Goal: Transaction & Acquisition: Obtain resource

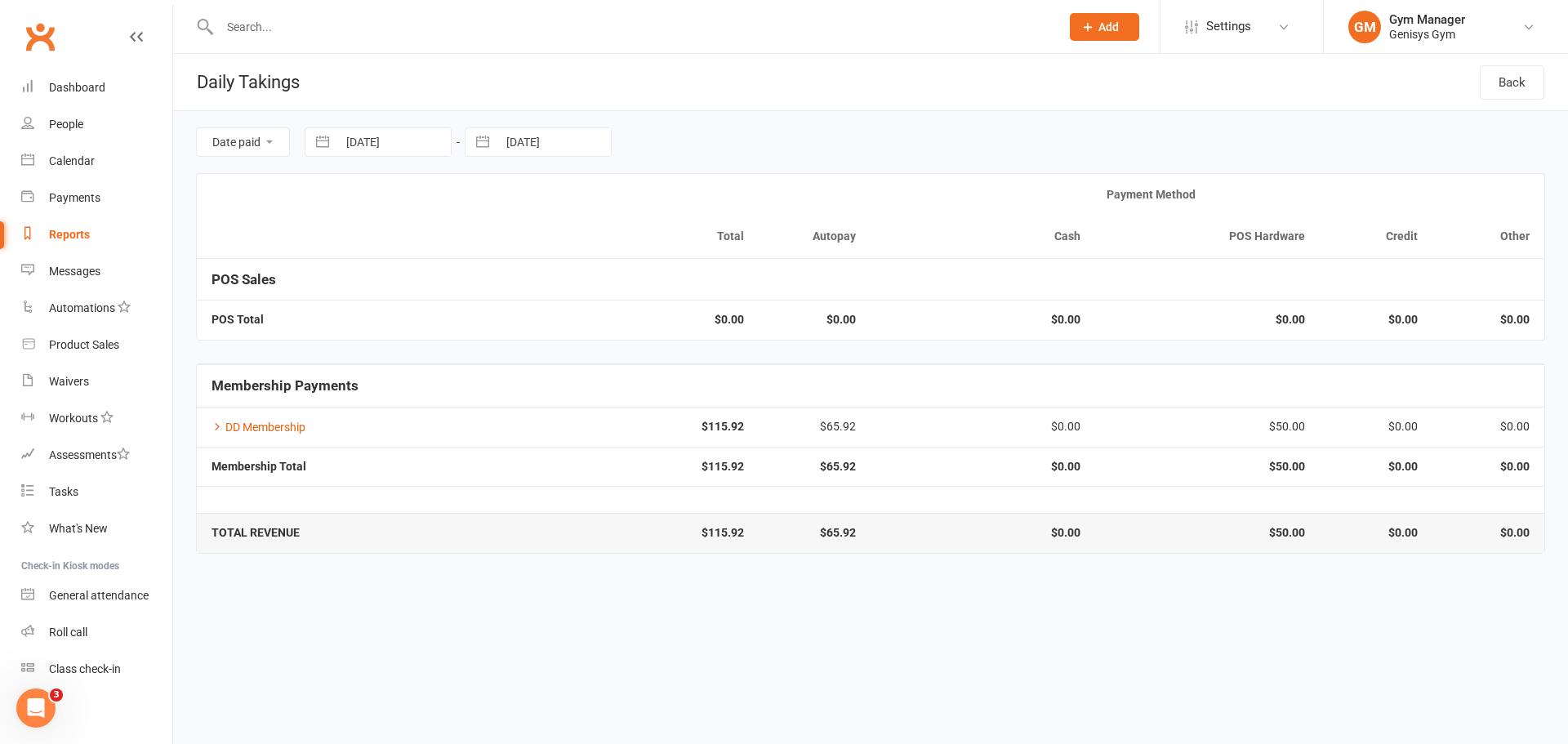
click at [319, 137] on button "button" at bounding box center [322, 142] width 29 height 28
select select "6"
select select "2025"
select select "7"
select select "2025"
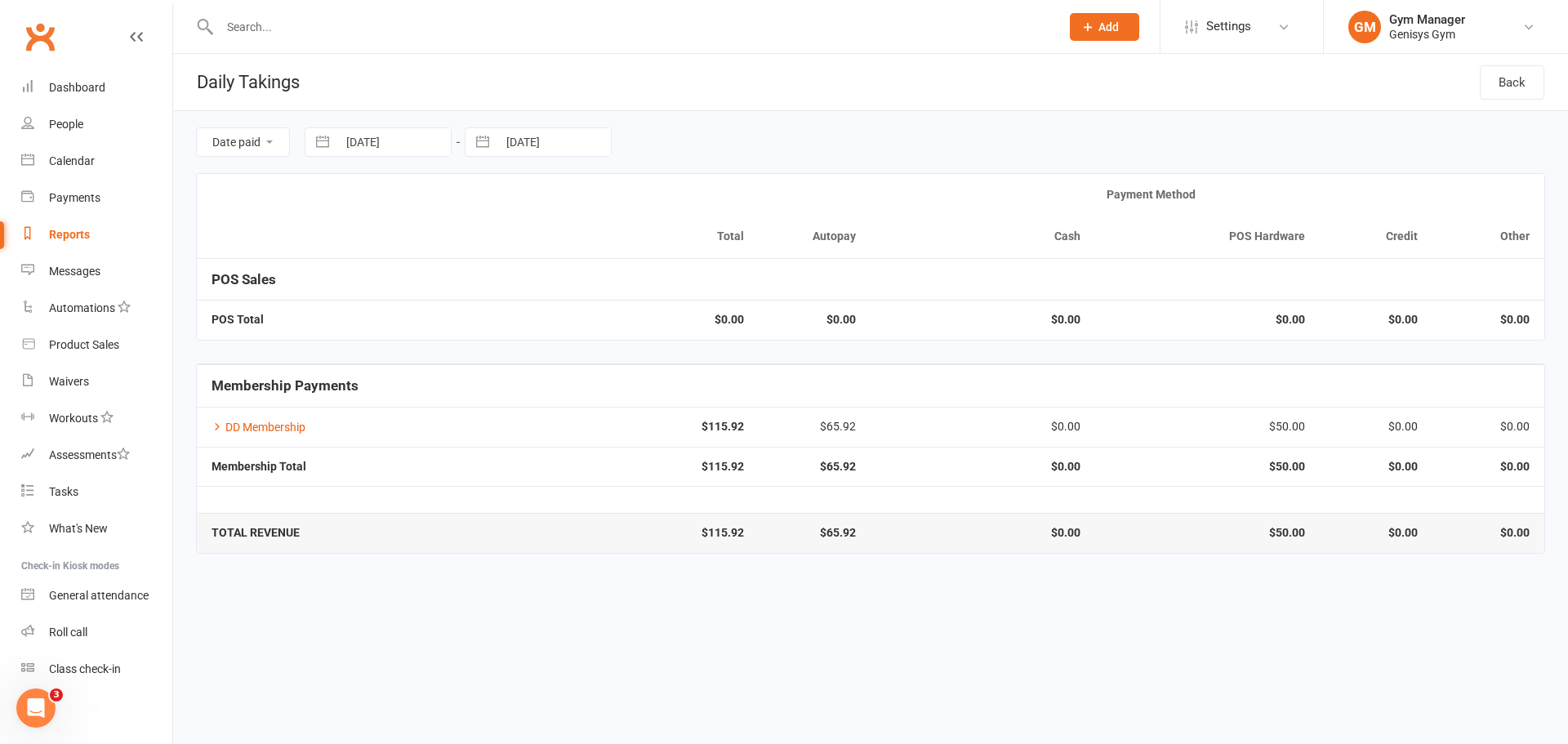
select select "8"
select select "2025"
click at [532, 207] on icon "Move forward to switch to the next month." at bounding box center [531, 209] width 15 height 15
select select "9"
select select "2025"
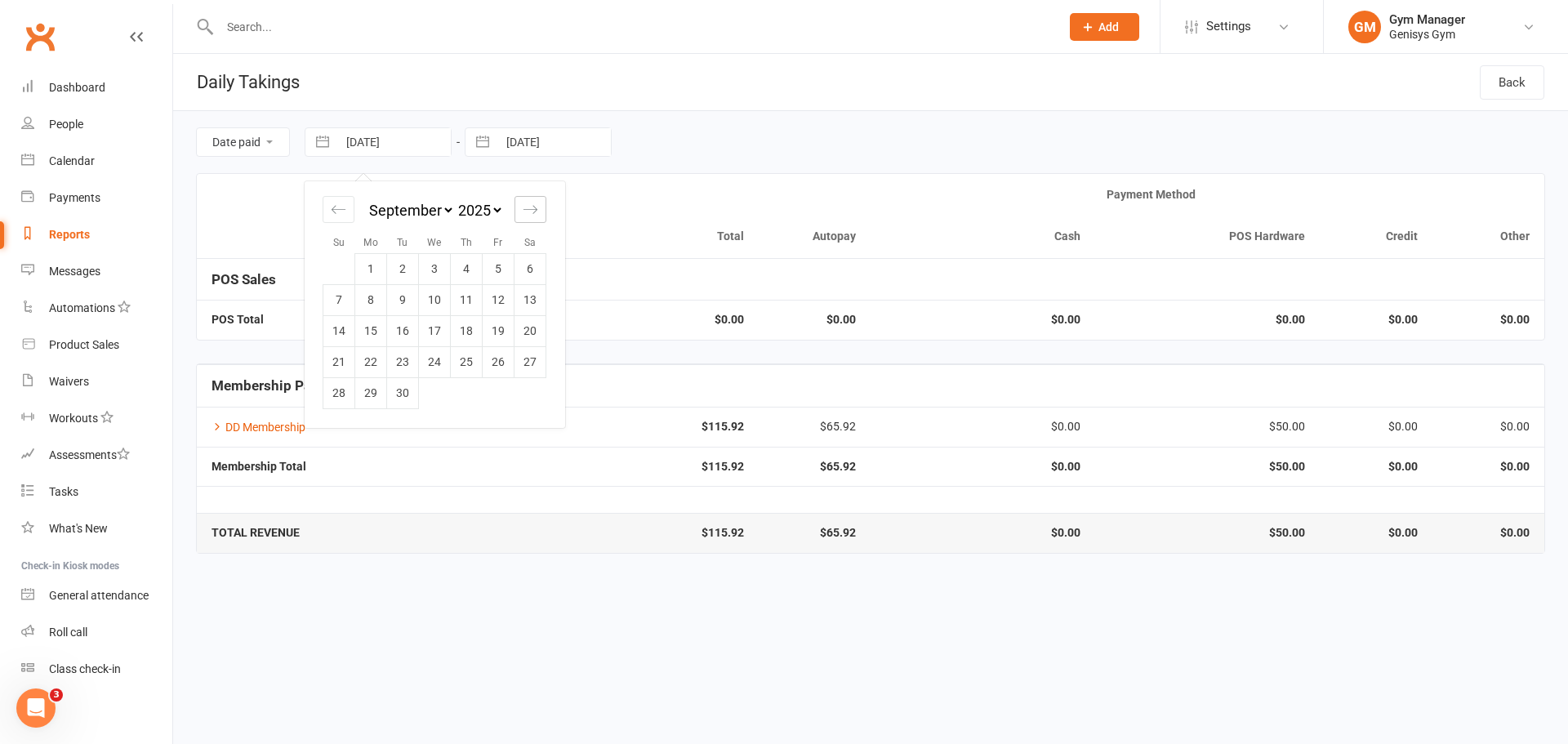
click at [532, 207] on icon "Move forward to switch to the next month." at bounding box center [531, 209] width 15 height 15
select select "10"
select select "2025"
click at [369, 325] on td "13" at bounding box center [370, 331] width 32 height 31
type input "[DATE]"
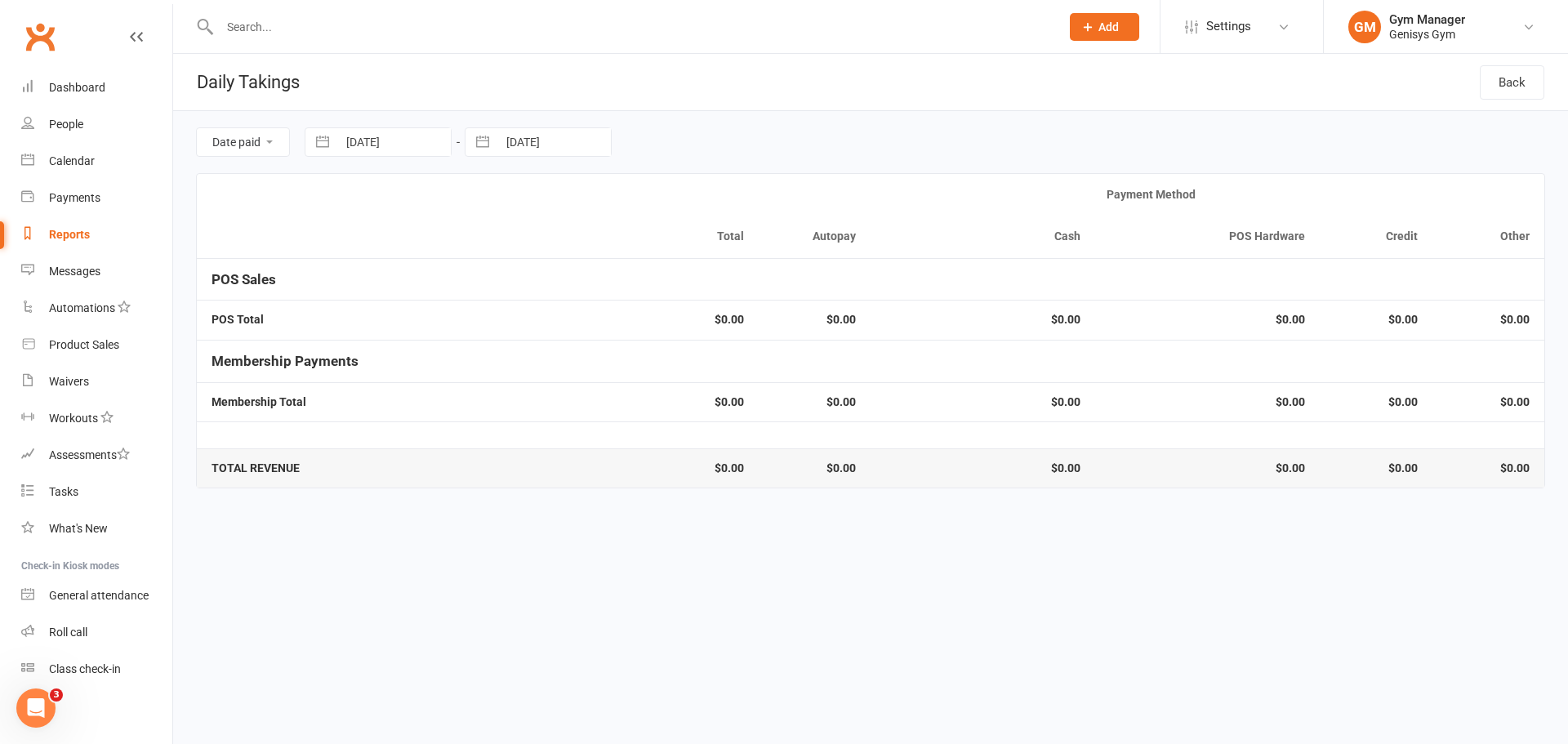
click at [483, 140] on button "button" at bounding box center [483, 142] width 29 height 28
select select "6"
select select "2025"
select select "7"
select select "2025"
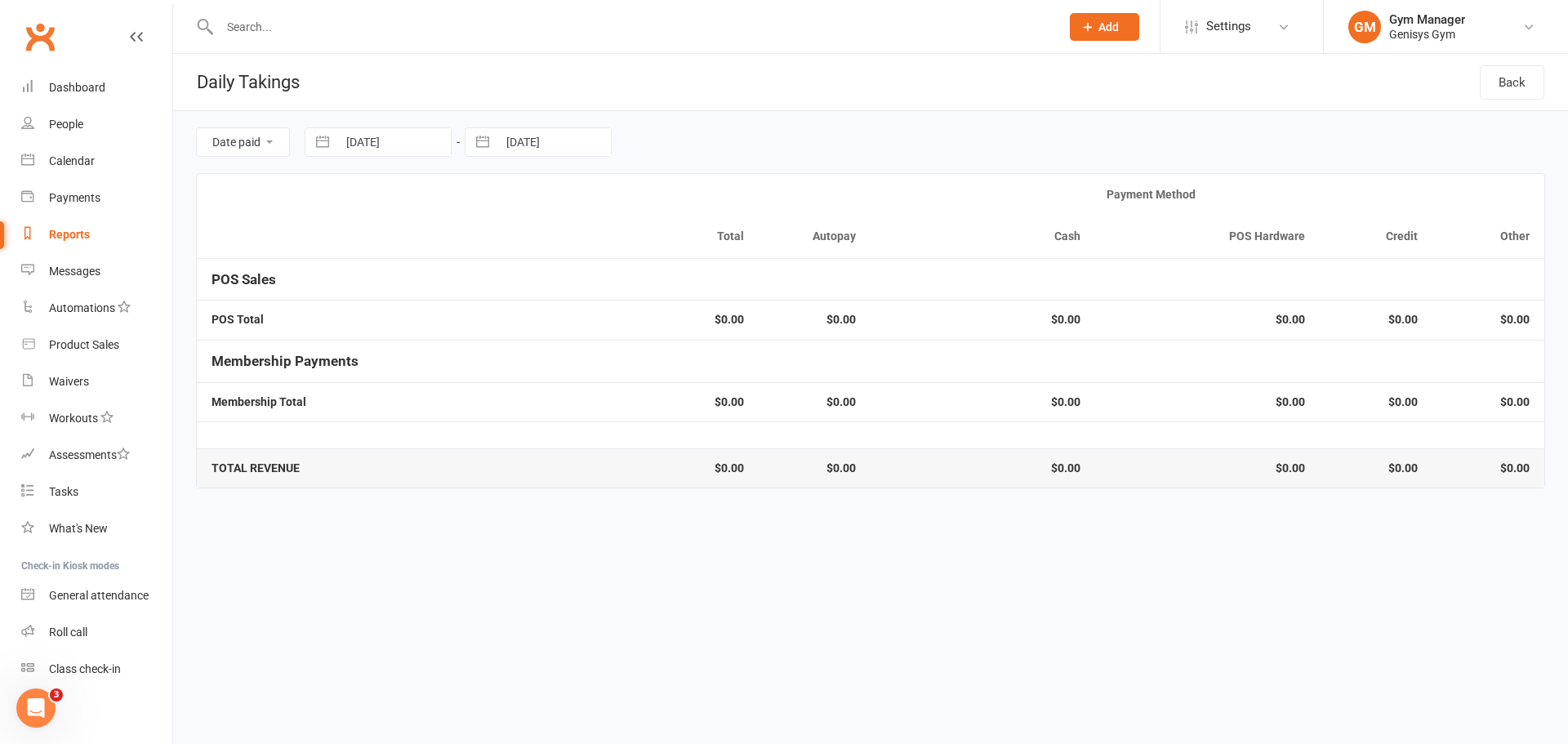
select select "8"
select select "2025"
click at [698, 204] on icon "Move forward to switch to the next month." at bounding box center [690, 209] width 15 height 15
select select "9"
select select "2025"
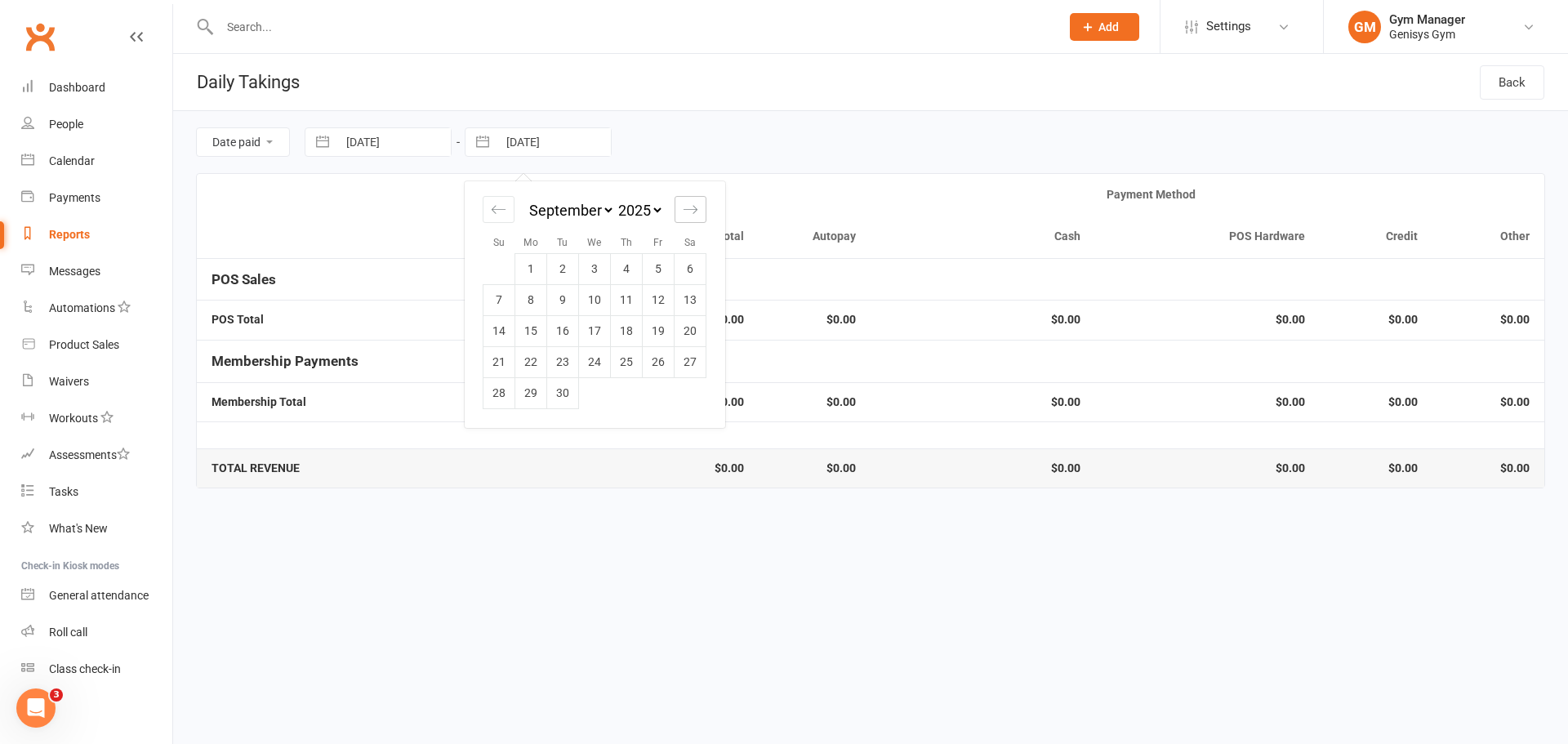
click at [698, 204] on icon "Move forward to switch to the next month." at bounding box center [690, 209] width 15 height 15
select select "10"
select select "2025"
click at [530, 321] on td "13" at bounding box center [531, 331] width 32 height 31
type input "[DATE]"
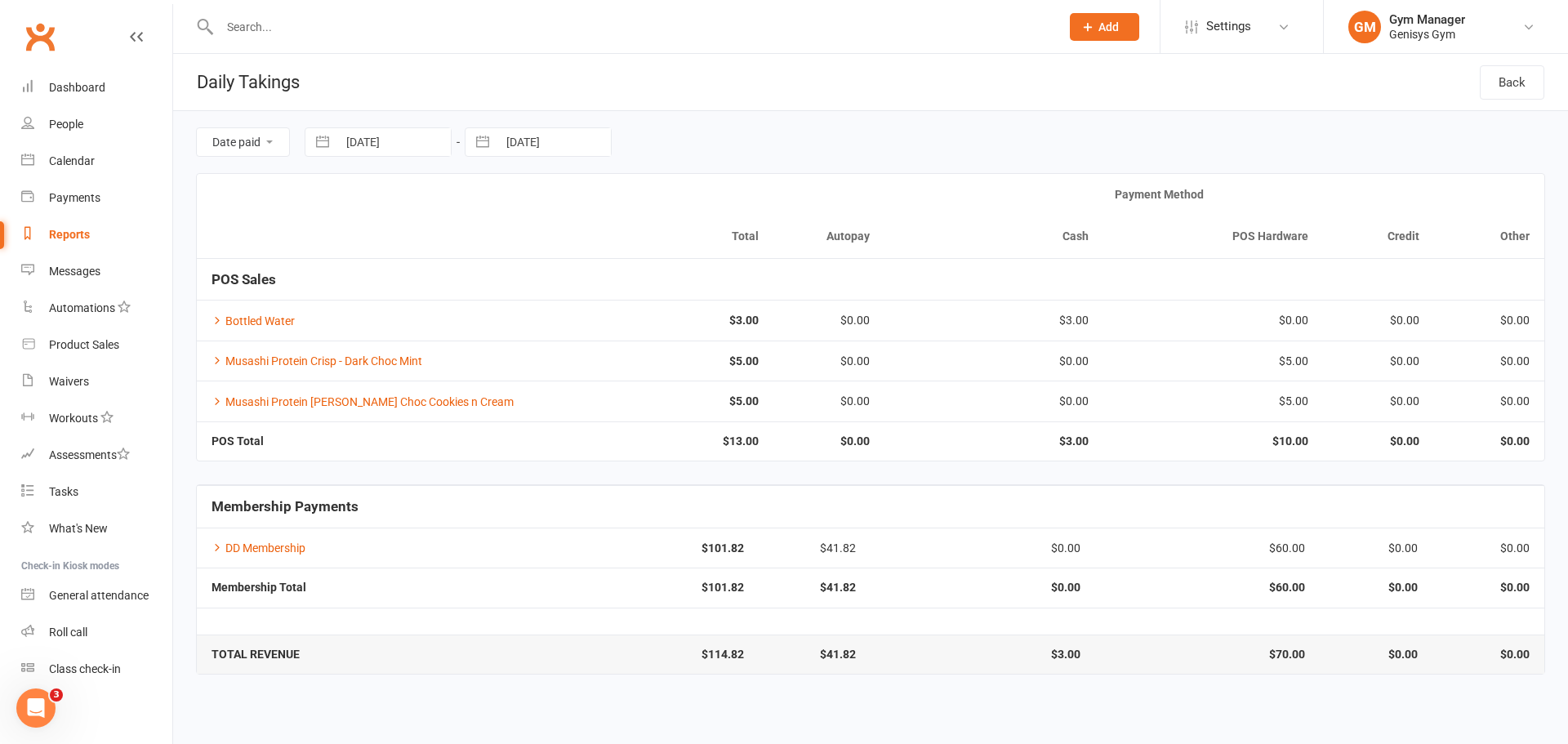
click at [330, 142] on button "button" at bounding box center [322, 142] width 29 height 28
select select "8"
select select "2025"
select select "9"
select select "2025"
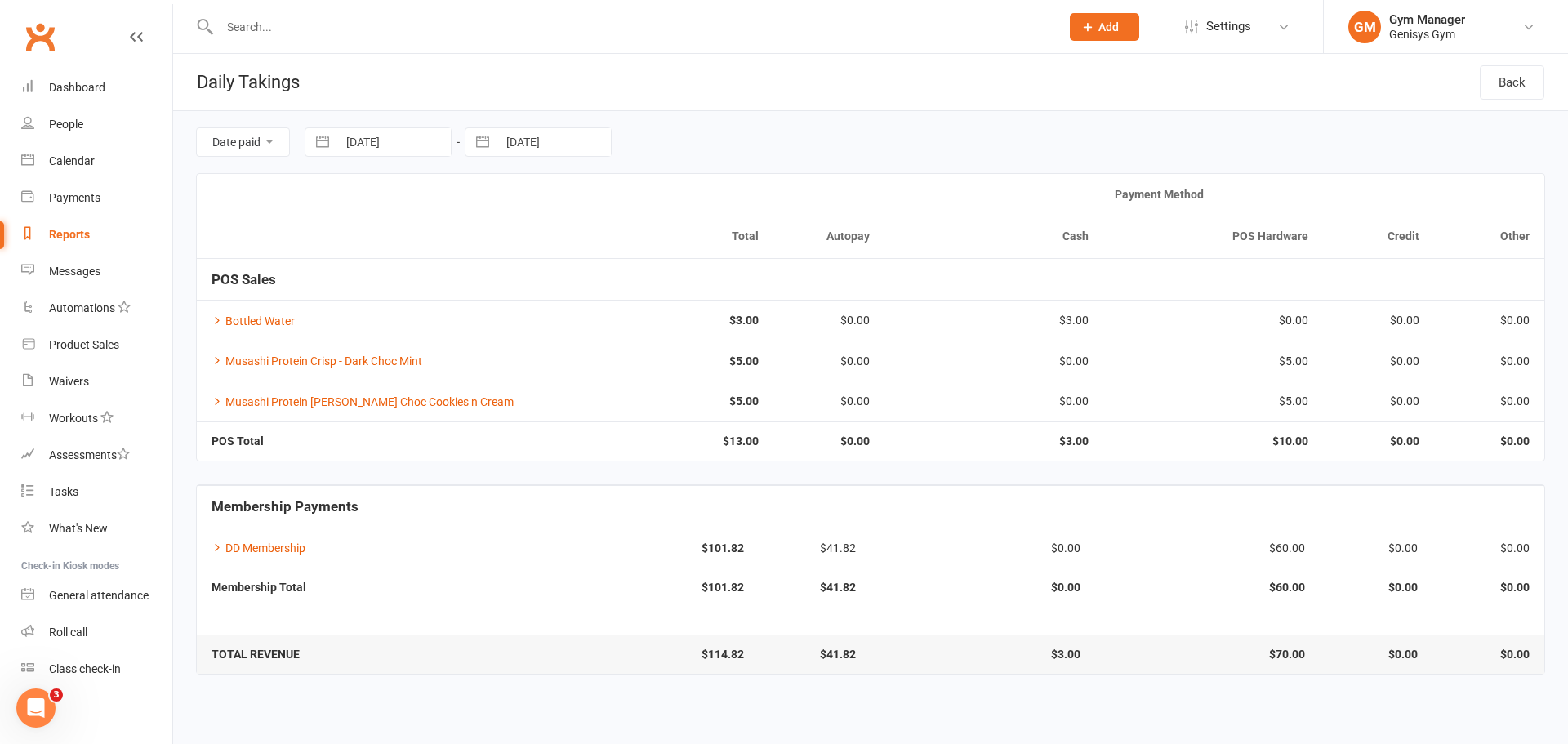
select select "10"
select select "2025"
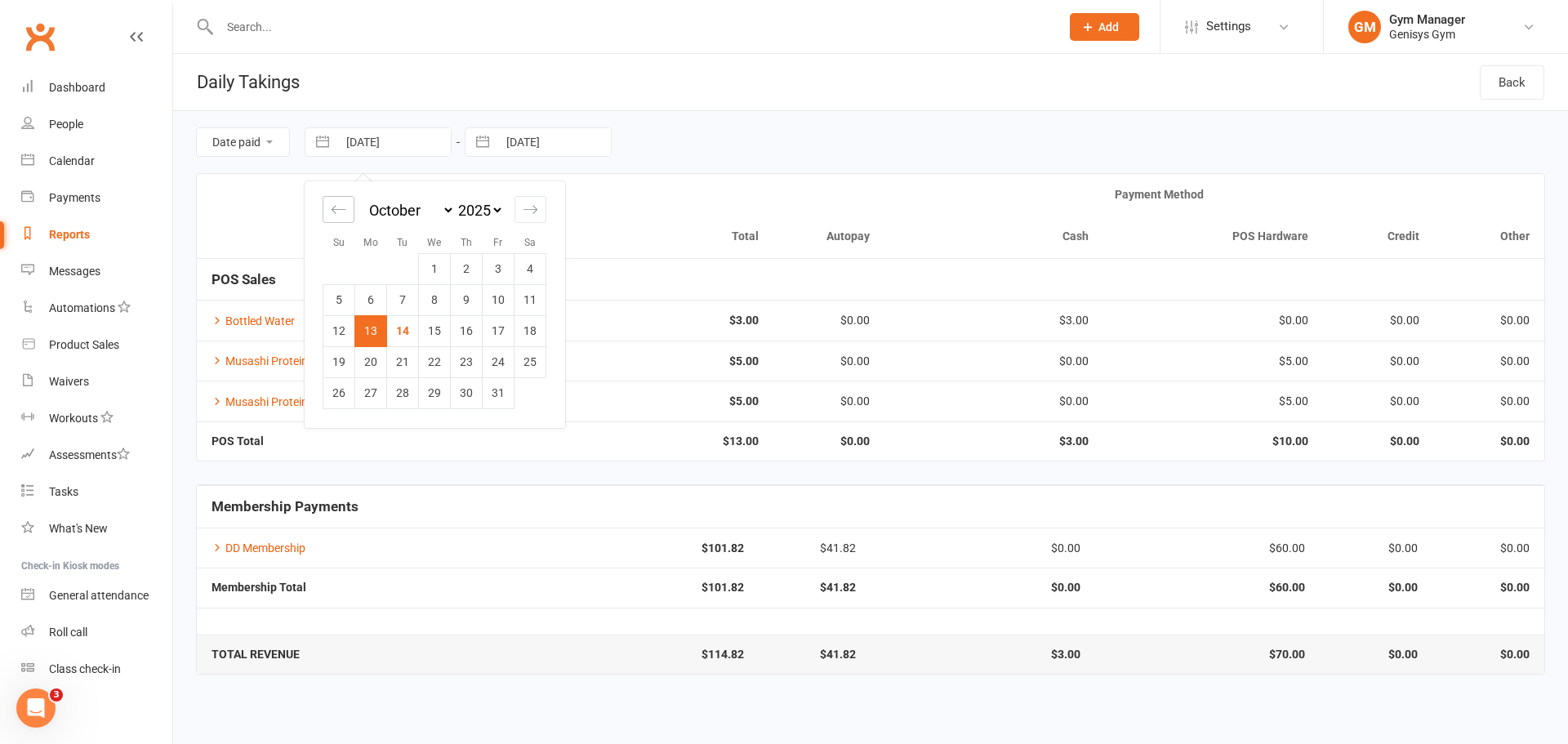
click at [346, 208] on icon "Move backward to switch to the previous month." at bounding box center [339, 209] width 15 height 15
select select "7"
select select "2025"
click at [346, 208] on icon "Move backward to switch to the previous month." at bounding box center [339, 209] width 15 height 15
select select "6"
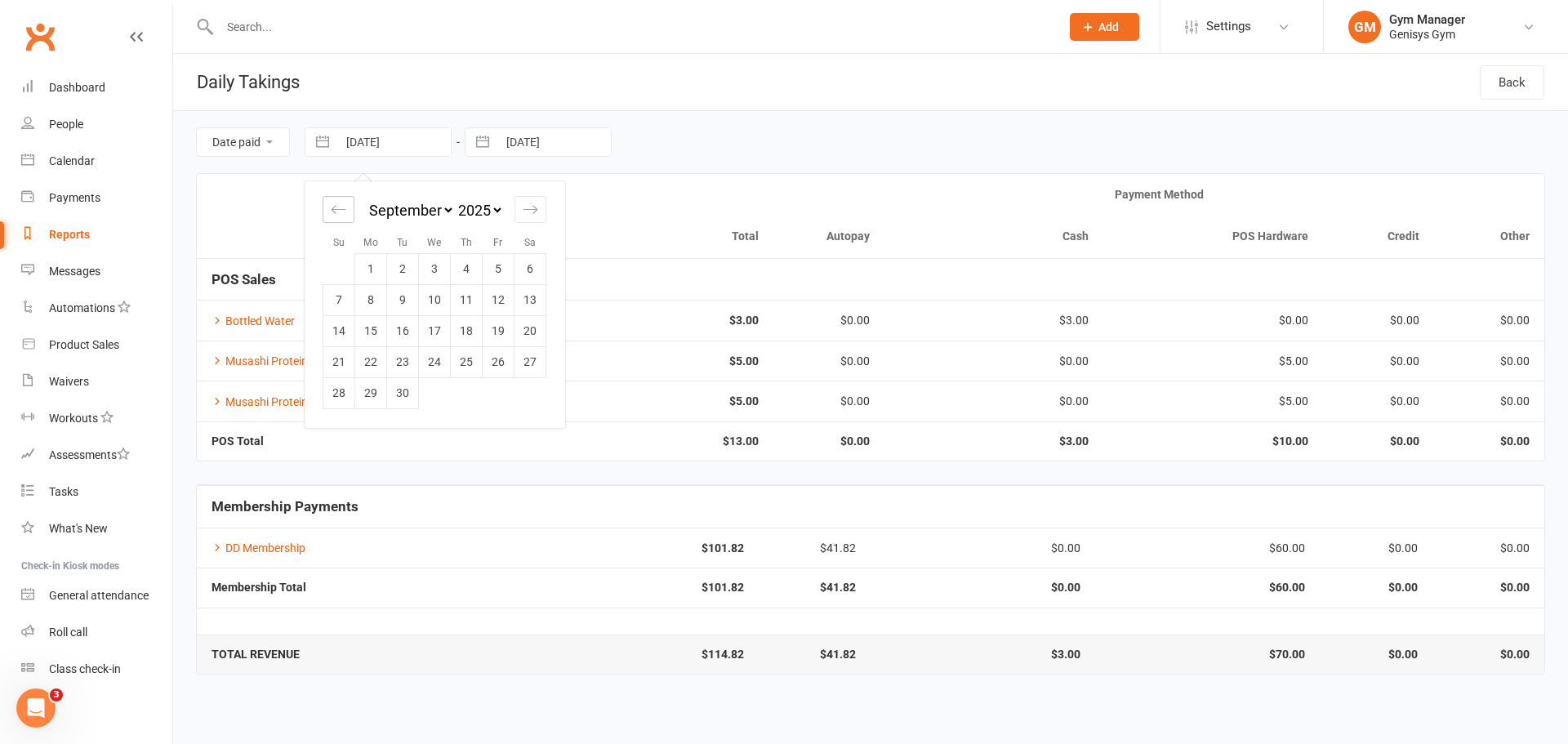
select select "2025"
drag, startPoint x: 498, startPoint y: 294, endPoint x: 499, endPoint y: 281, distance: 13.0
click at [499, 288] on td "8" at bounding box center [498, 299] width 32 height 31
type input "[DATE]"
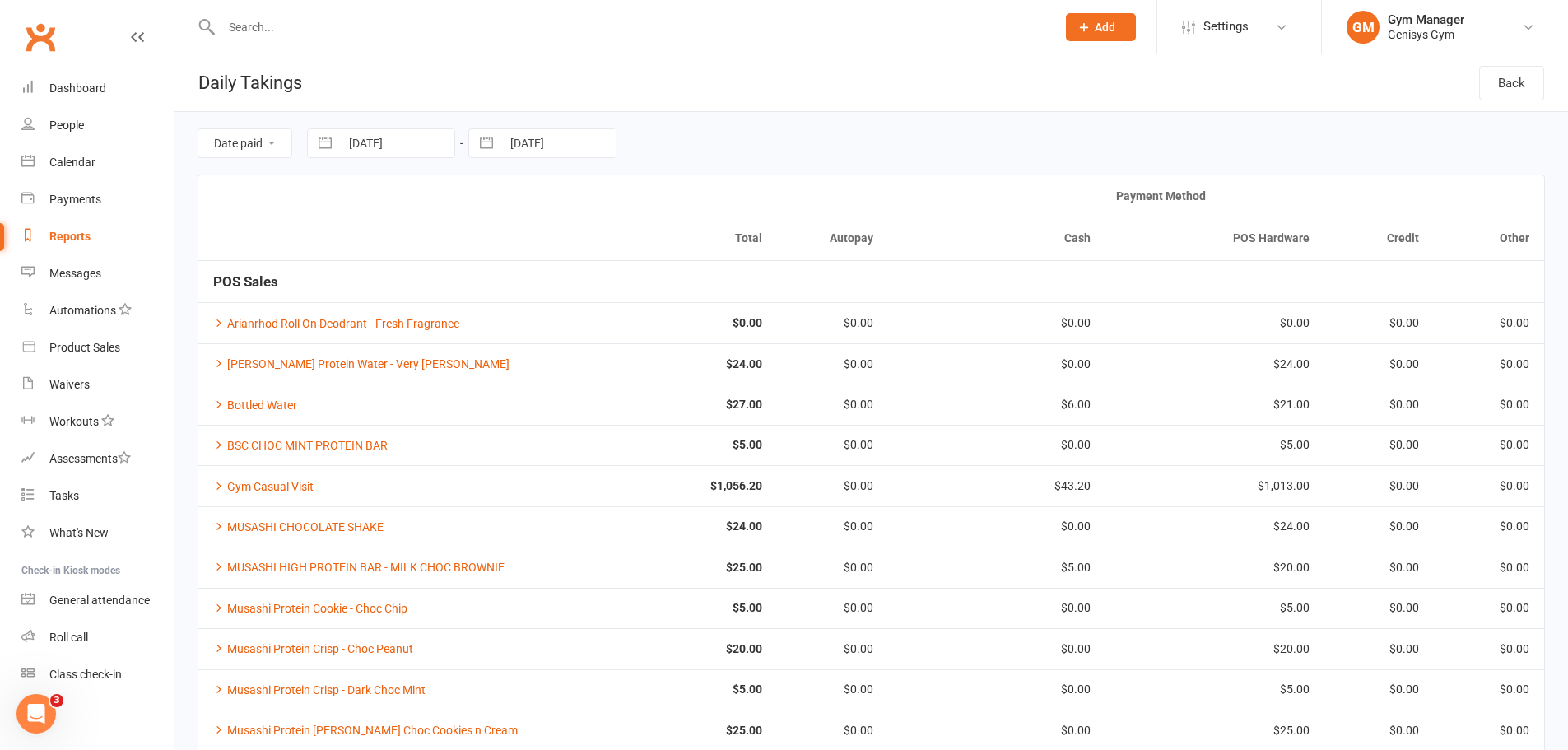
click at [485, 139] on button "button" at bounding box center [487, 143] width 29 height 28
select select "8"
select select "2025"
select select "9"
select select "2025"
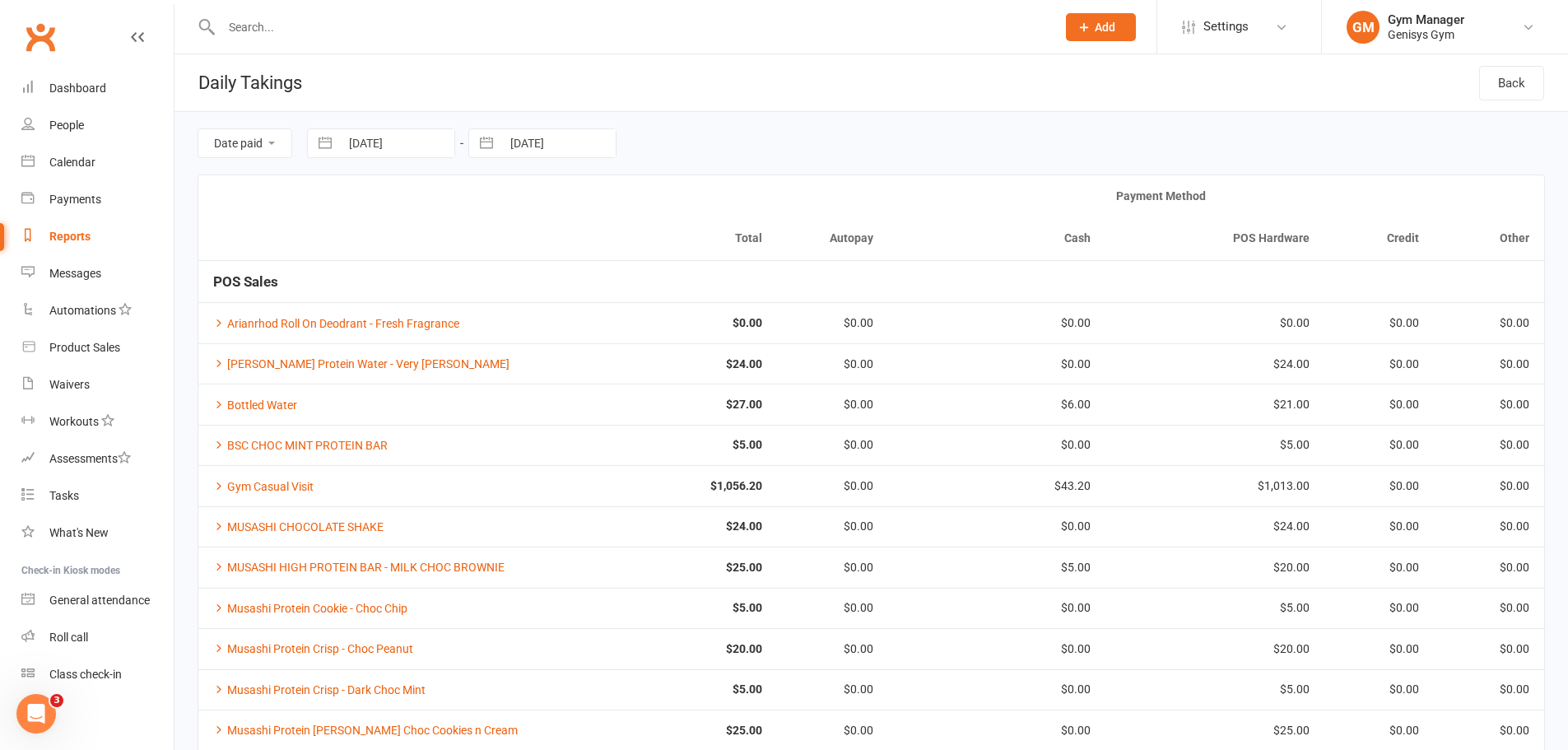
select select "10"
select select "2025"
click at [500, 209] on icon "Move backward to switch to the previous month." at bounding box center [502, 211] width 15 height 15
select select "7"
select select "2025"
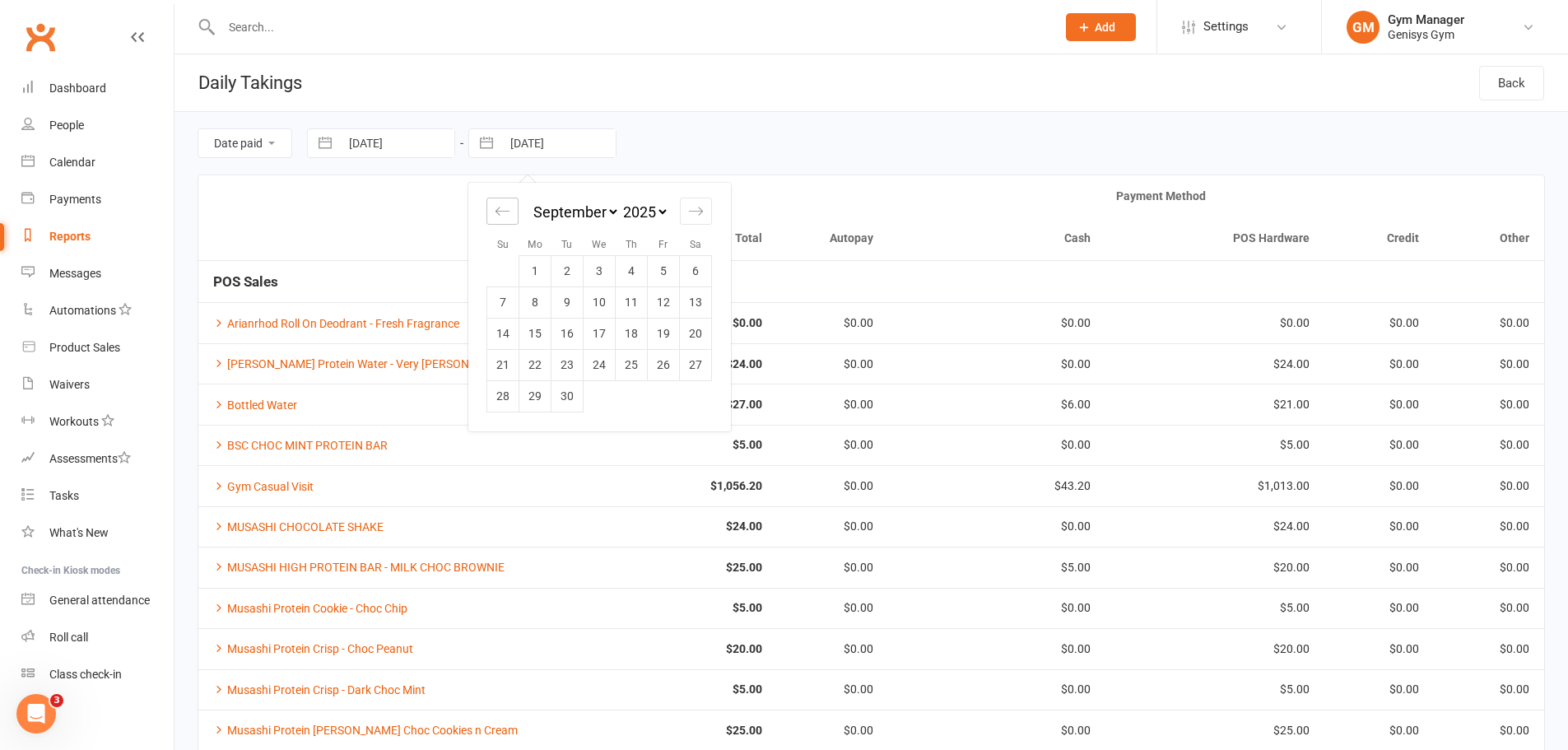
click at [500, 209] on icon "Move backward to switch to the previous month." at bounding box center [502, 211] width 15 height 15
select select "6"
select select "2025"
click at [664, 294] on td "8" at bounding box center [663, 302] width 32 height 31
type input "[DATE]"
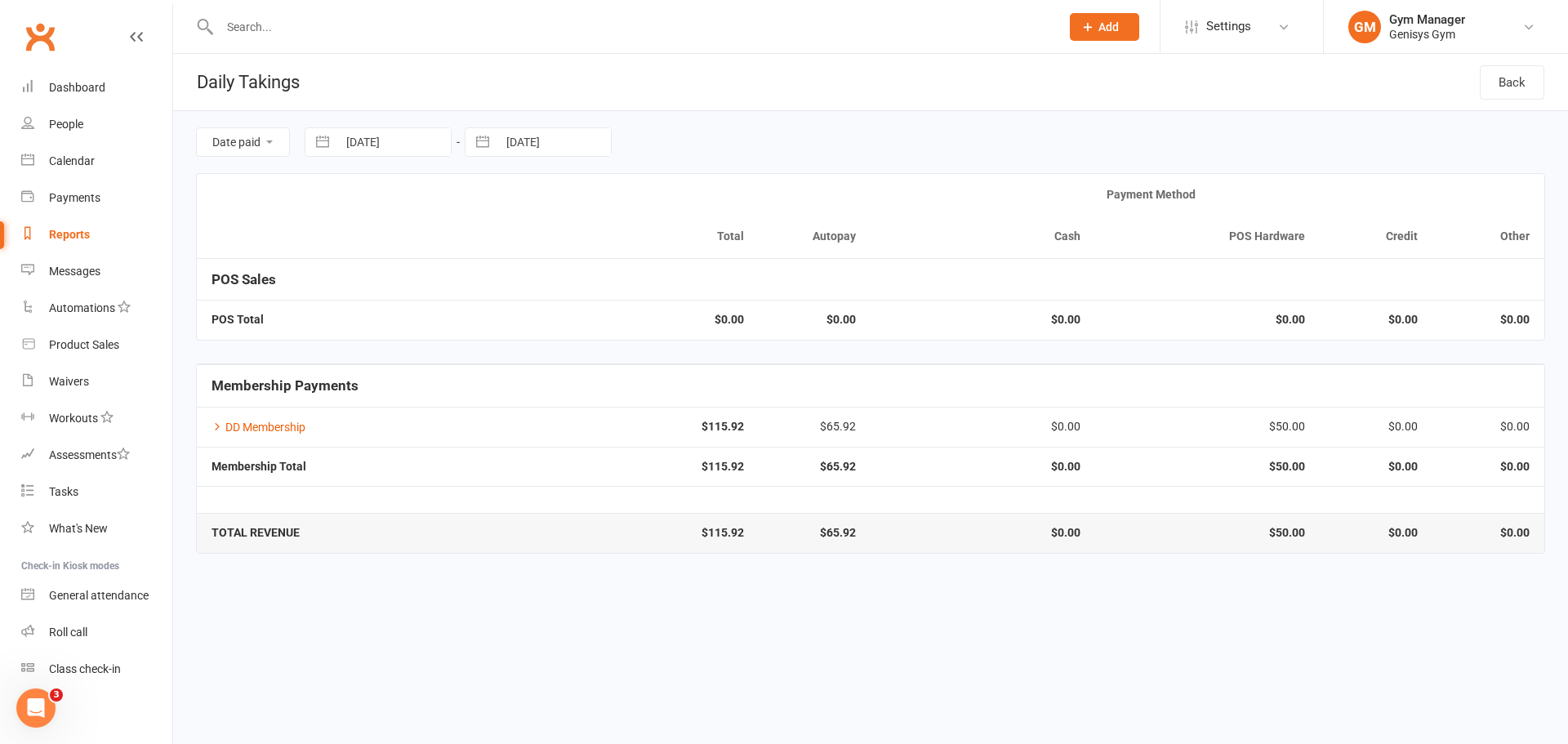
click at [320, 142] on button "button" at bounding box center [322, 142] width 29 height 28
select select "6"
select select "2025"
select select "7"
select select "2025"
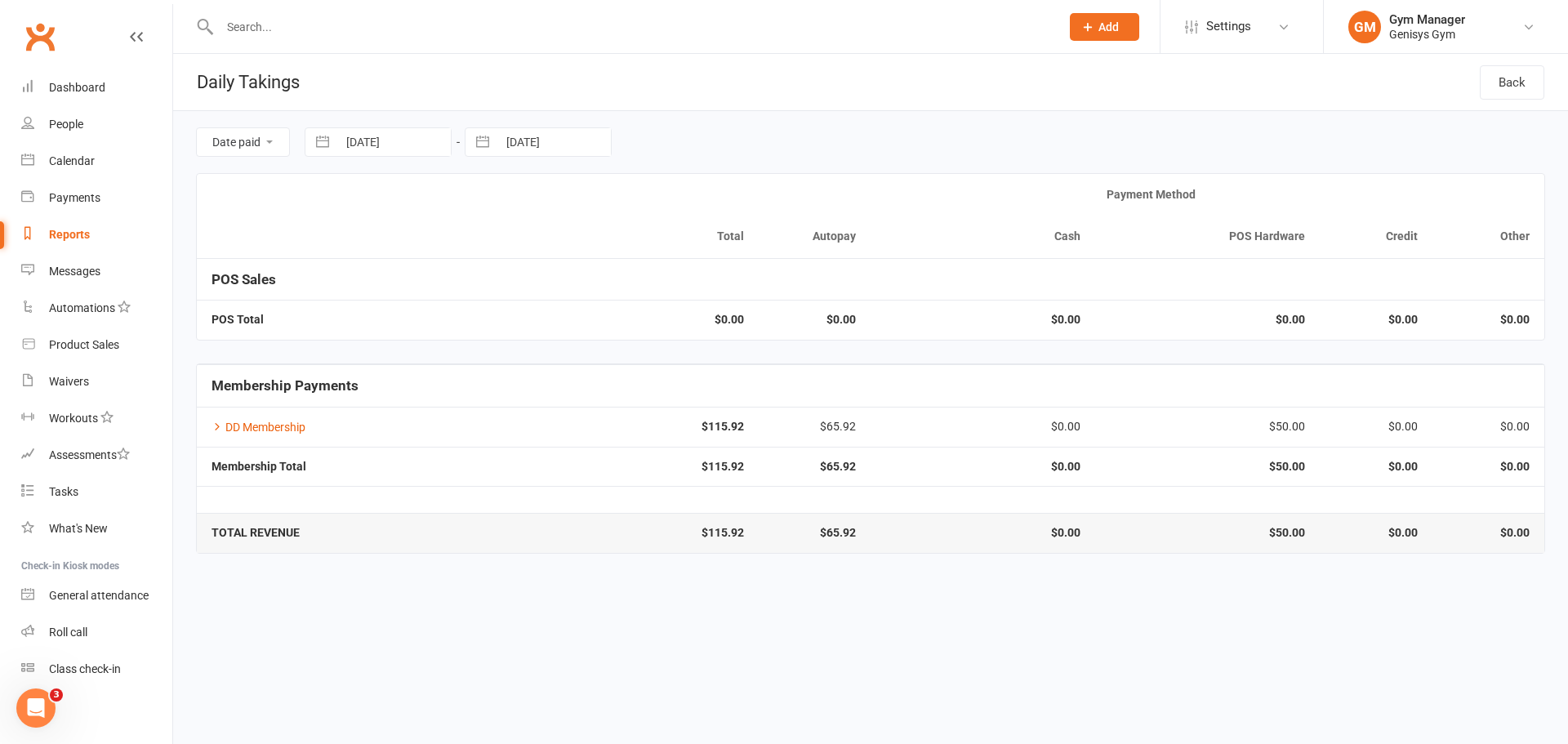
select select "8"
select select "2025"
drag, startPoint x: 531, startPoint y: 303, endPoint x: 514, endPoint y: 236, distance: 69.1
click at [531, 300] on td "9" at bounding box center [530, 299] width 32 height 31
type input "[DATE]"
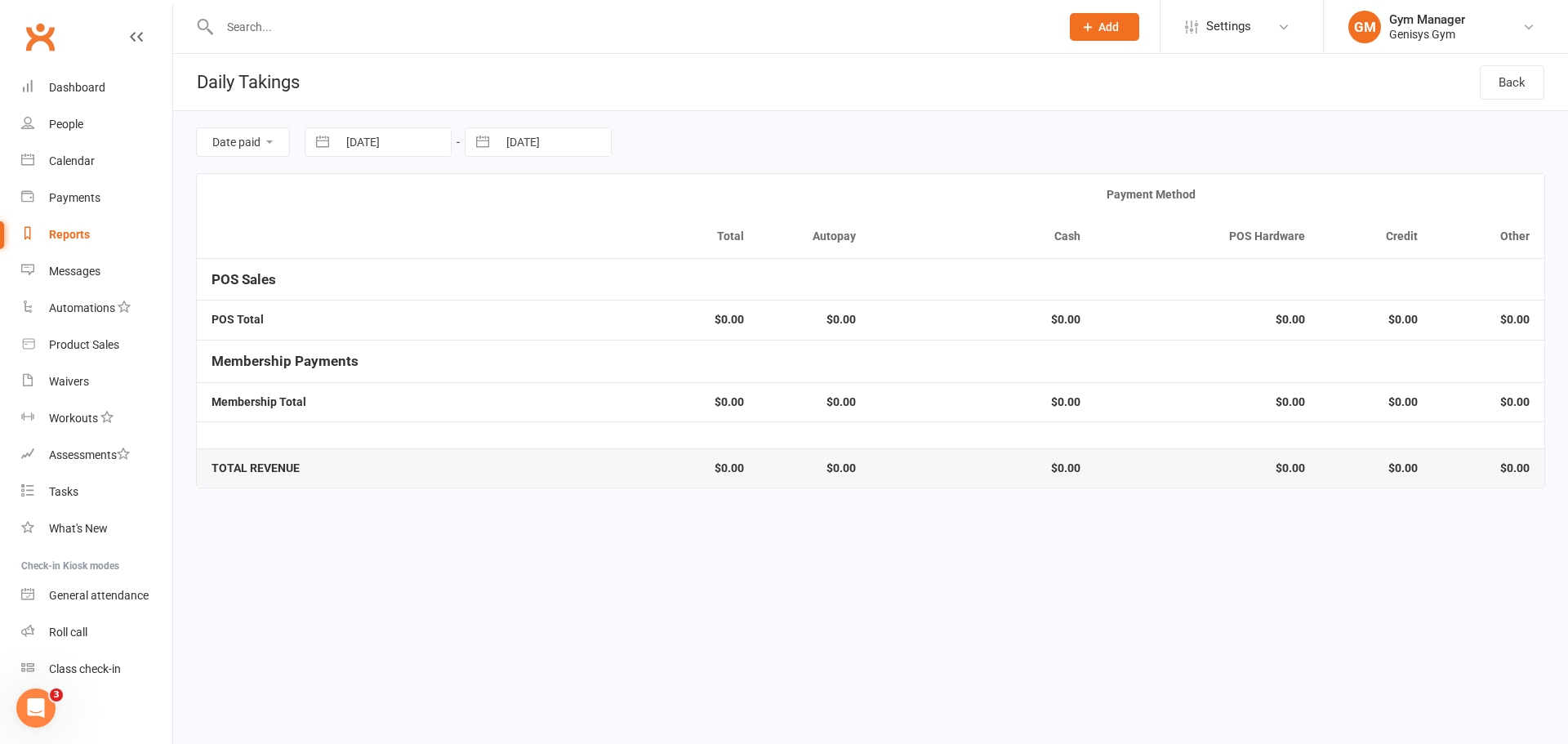
click at [497, 143] on button "button" at bounding box center [483, 142] width 29 height 28
select select "6"
select select "2025"
select select "7"
select select "2025"
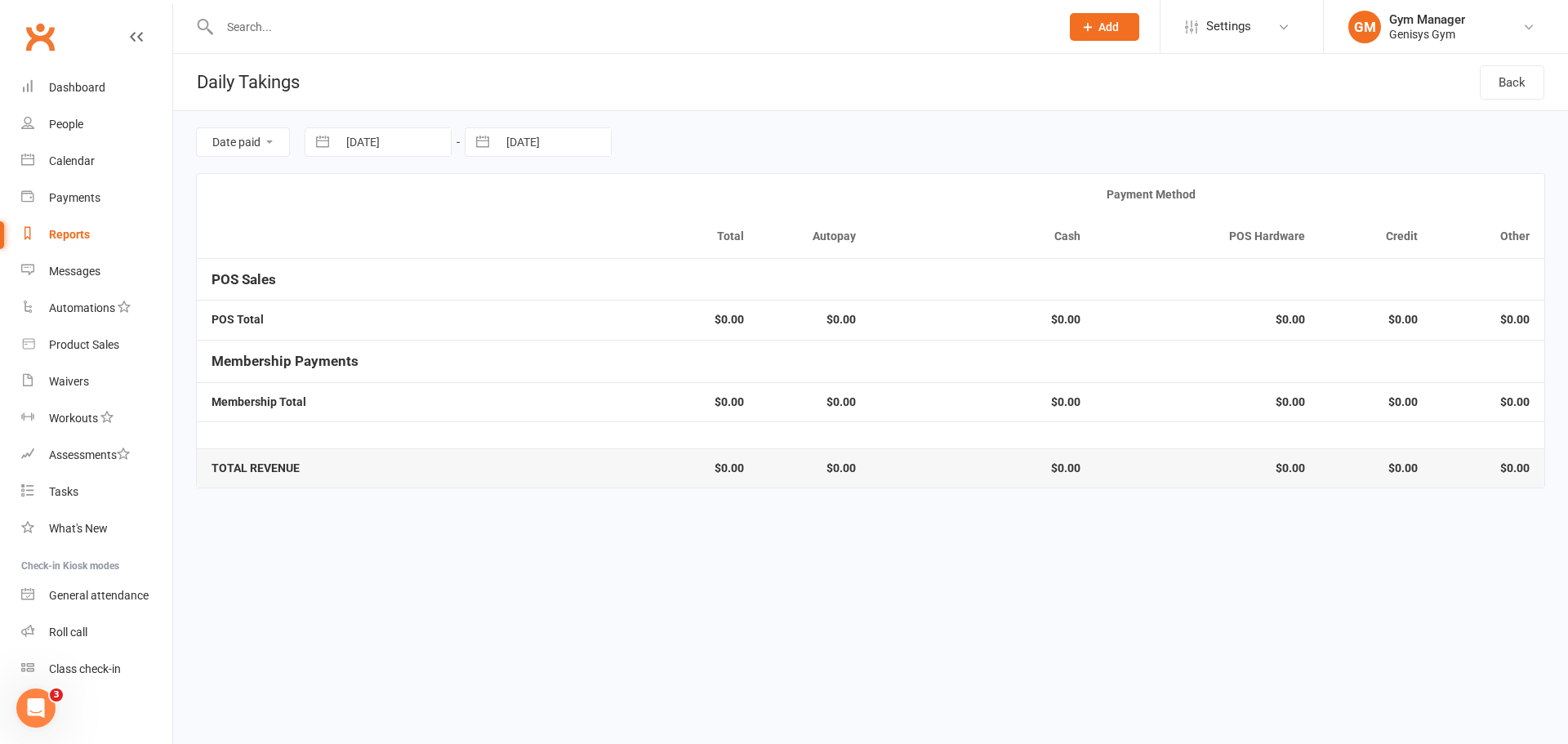
select select "8"
select select "2025"
click at [694, 299] on td "9" at bounding box center [690, 299] width 32 height 31
type input "[DATE]"
click at [314, 142] on button "button" at bounding box center [322, 142] width 29 height 28
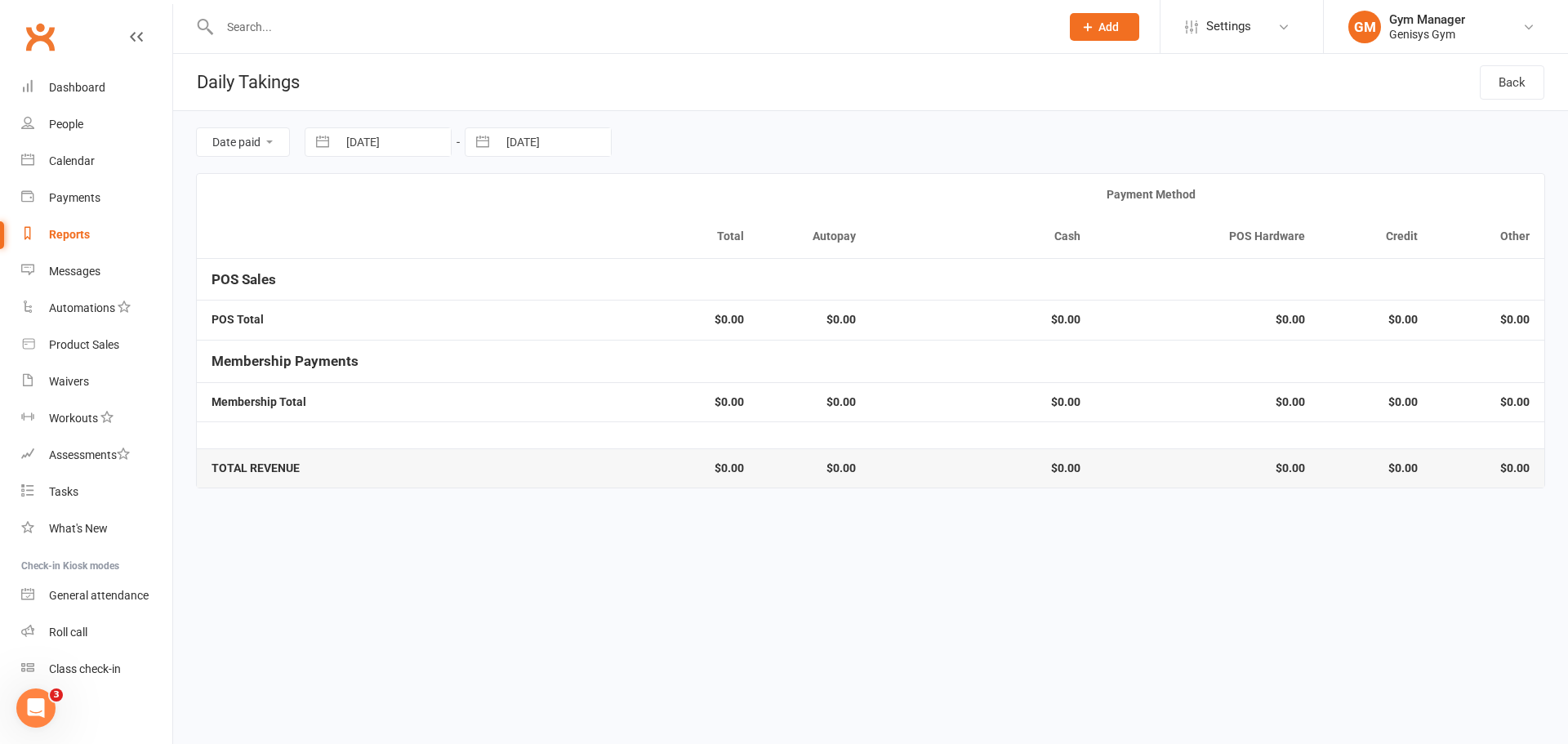
select select "6"
select select "2025"
select select "7"
select select "2025"
select select "8"
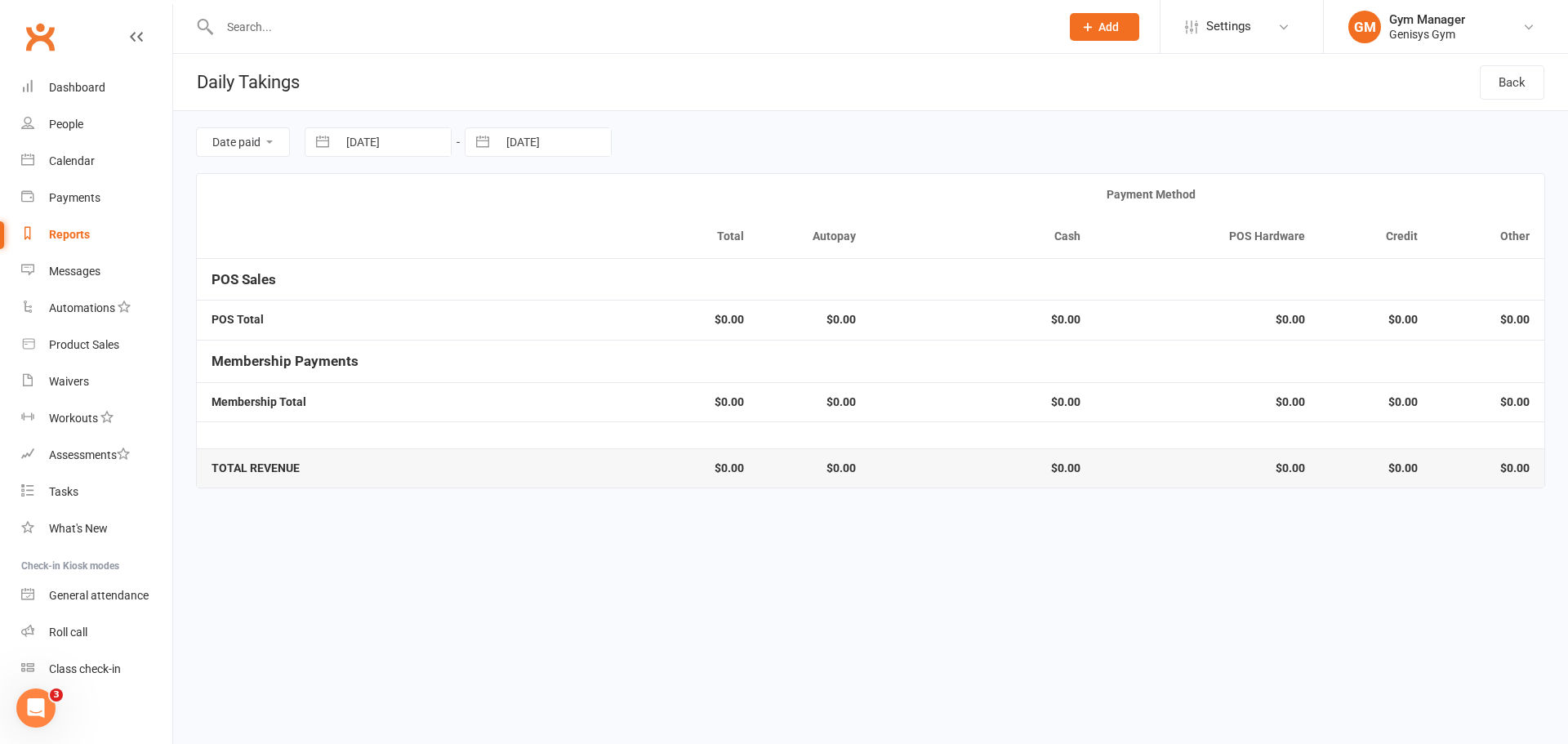
select select "2025"
drag, startPoint x: 343, startPoint y: 327, endPoint x: 430, endPoint y: 250, distance: 116.2
click at [342, 327] on td "10" at bounding box center [339, 331] width 32 height 31
type input "[DATE]"
click at [481, 142] on button "button" at bounding box center [483, 142] width 29 height 28
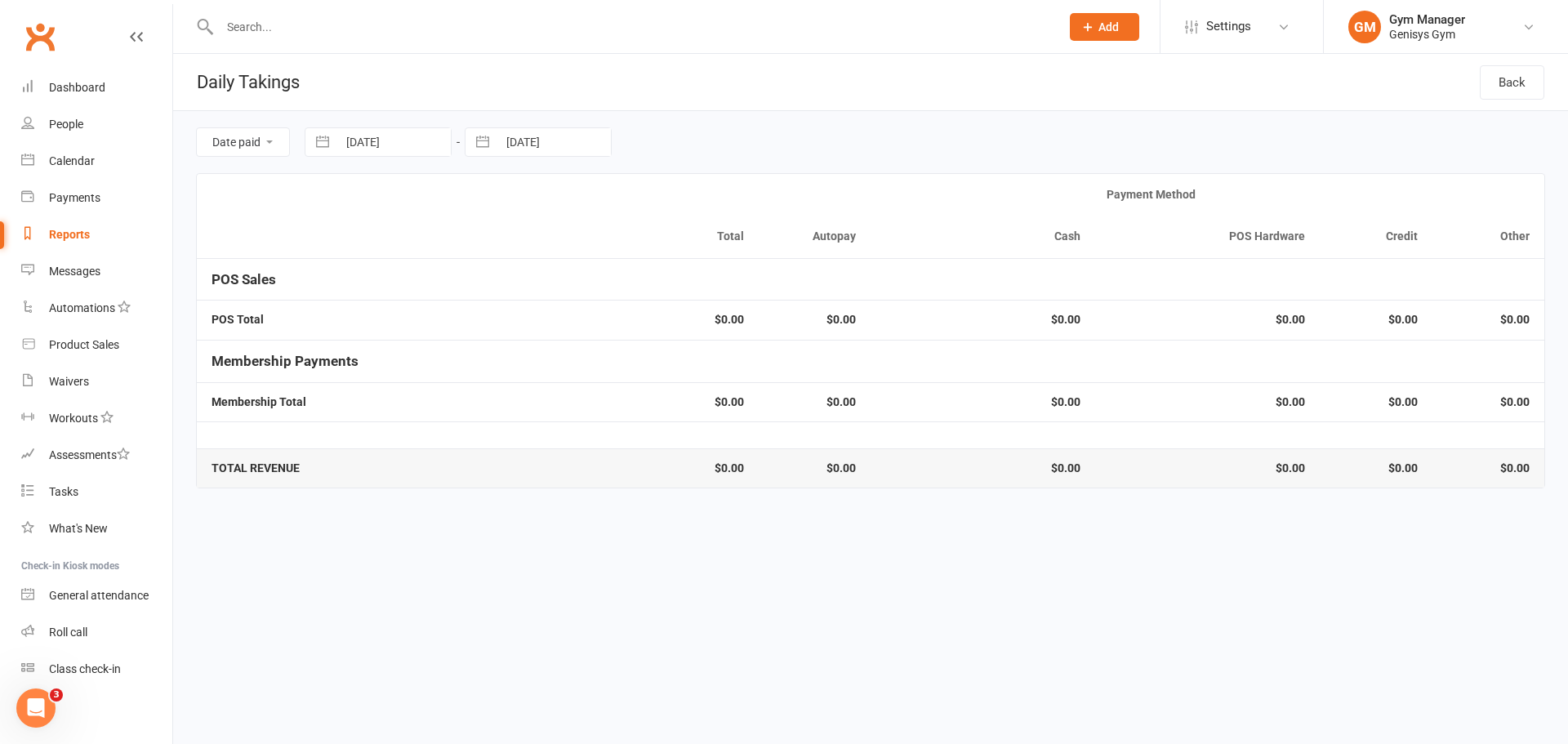
select select "6"
select select "2025"
select select "7"
select select "2025"
select select "8"
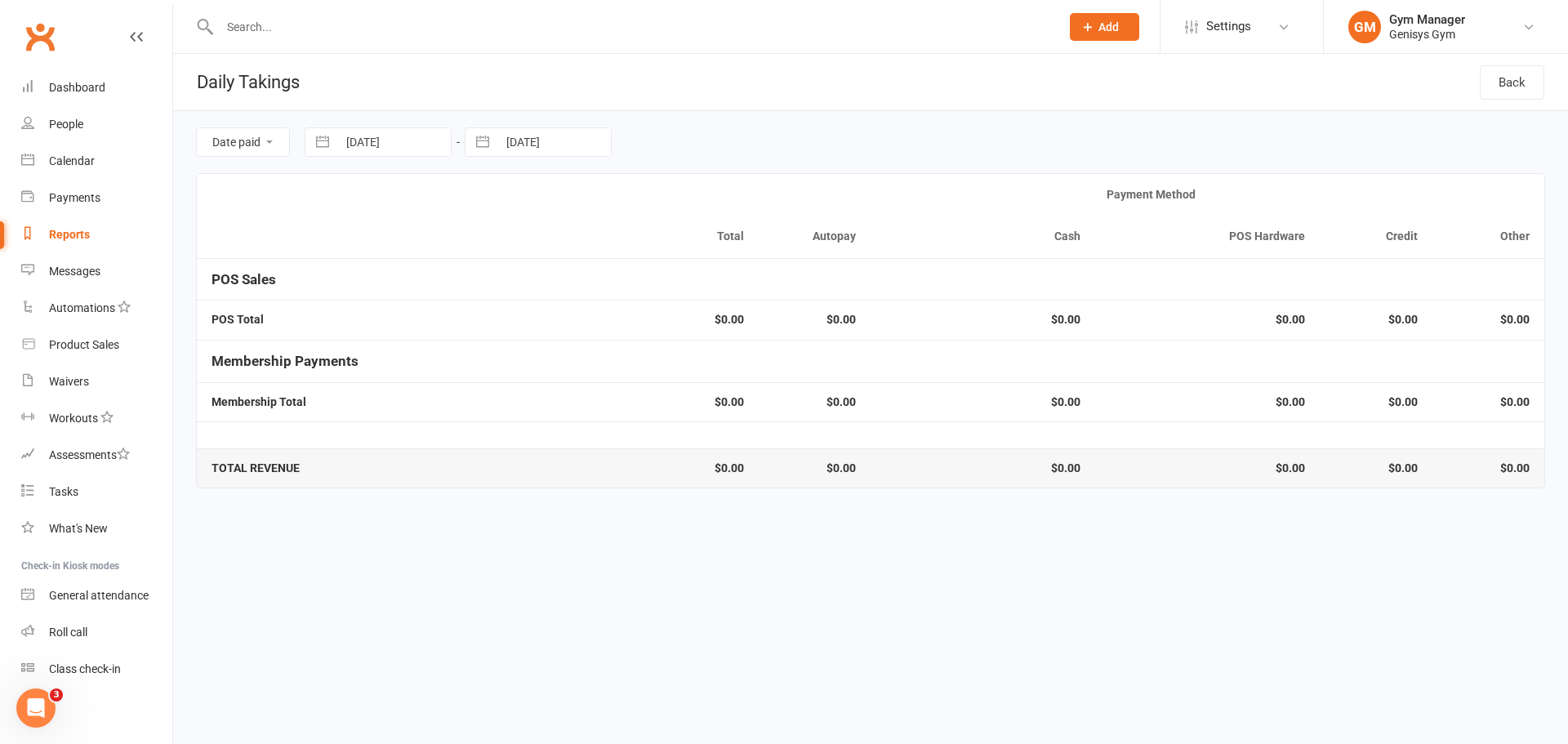
select select "2025"
click at [500, 333] on td "10" at bounding box center [499, 331] width 32 height 31
type input "[DATE]"
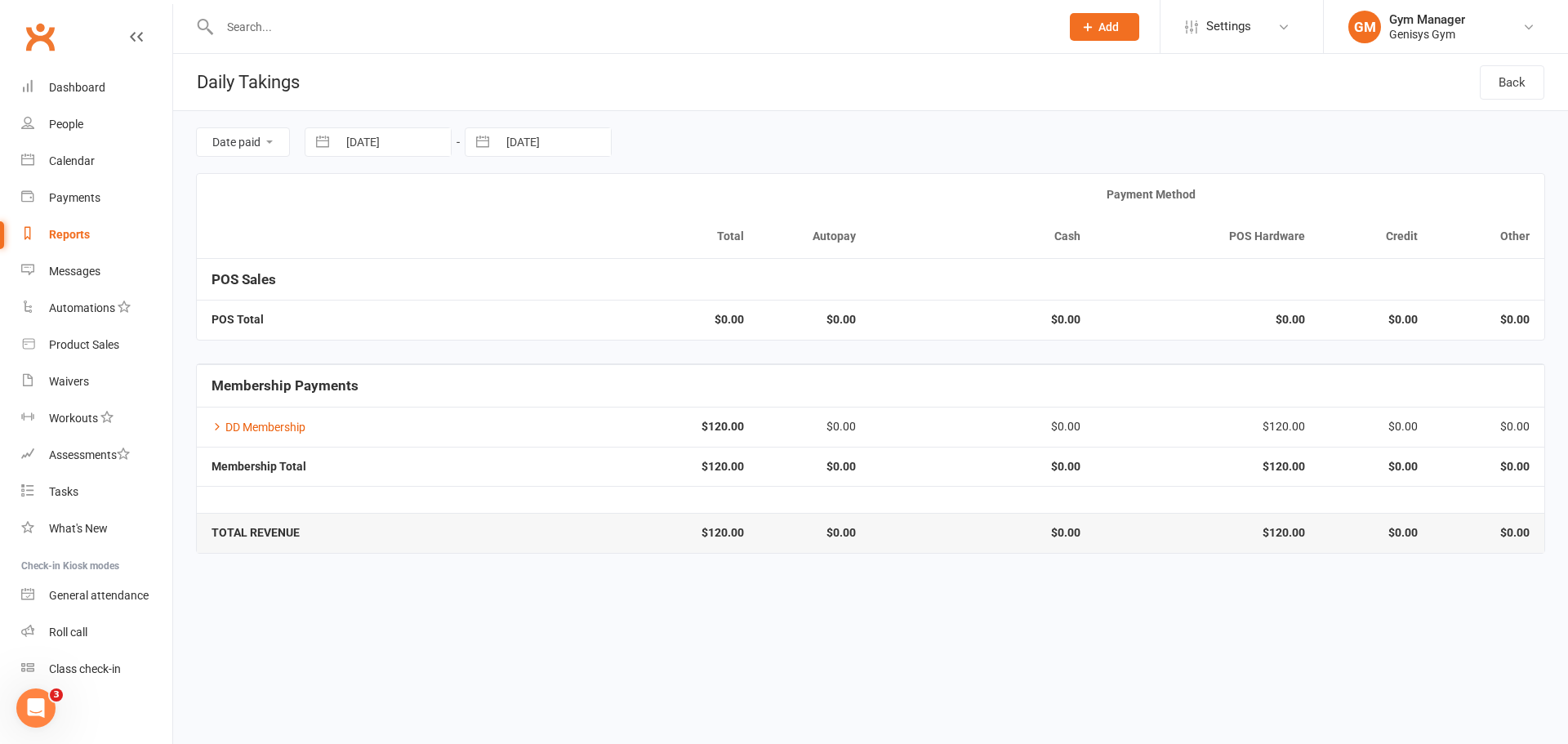
click at [328, 142] on button "button" at bounding box center [322, 142] width 29 height 28
select select "6"
select select "2025"
select select "7"
select select "2025"
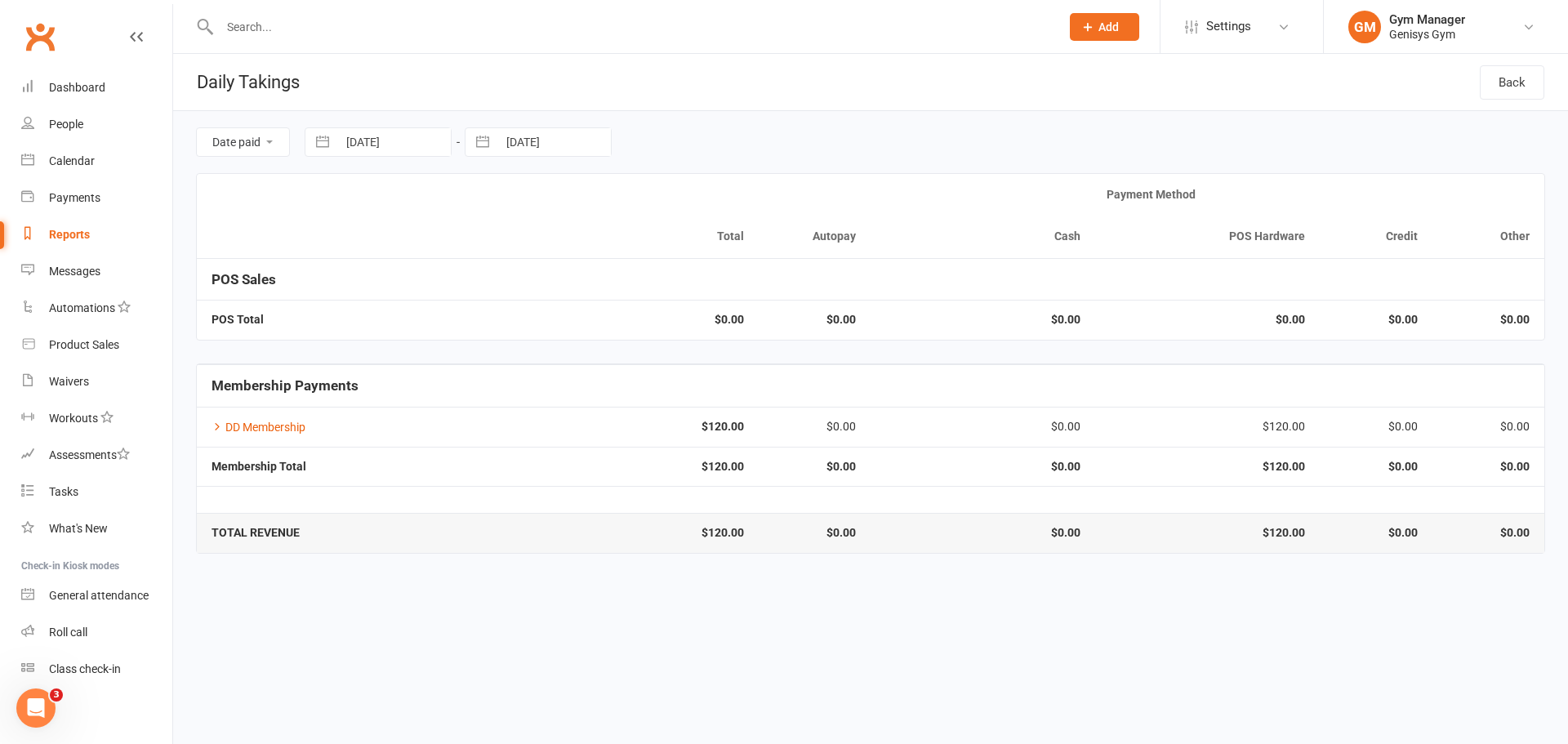
select select "8"
select select "2025"
click at [377, 323] on td "11" at bounding box center [370, 331] width 32 height 31
type input "[DATE]"
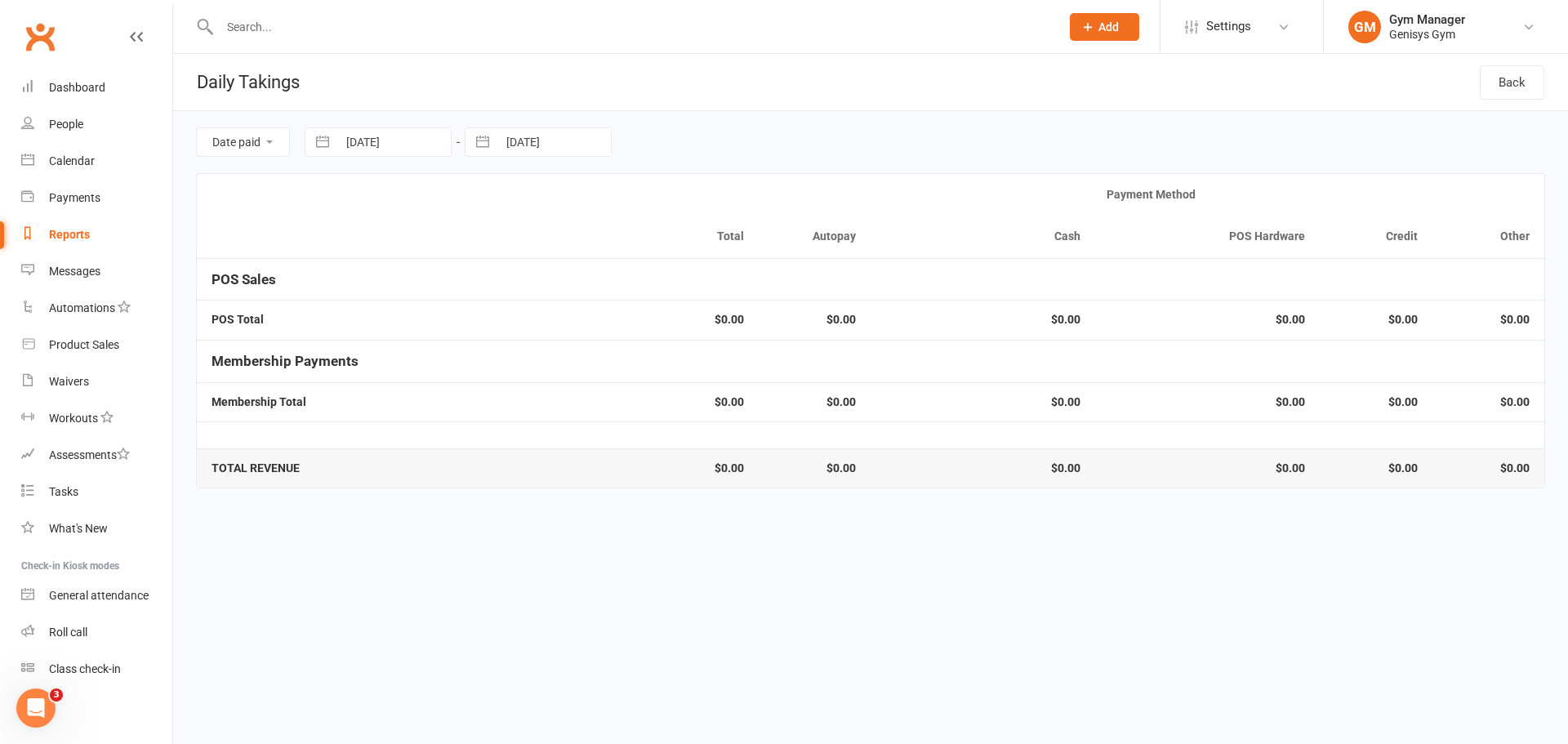
click at [496, 143] on button "button" at bounding box center [483, 142] width 29 height 28
select select "6"
select select "2025"
select select "7"
select select "2025"
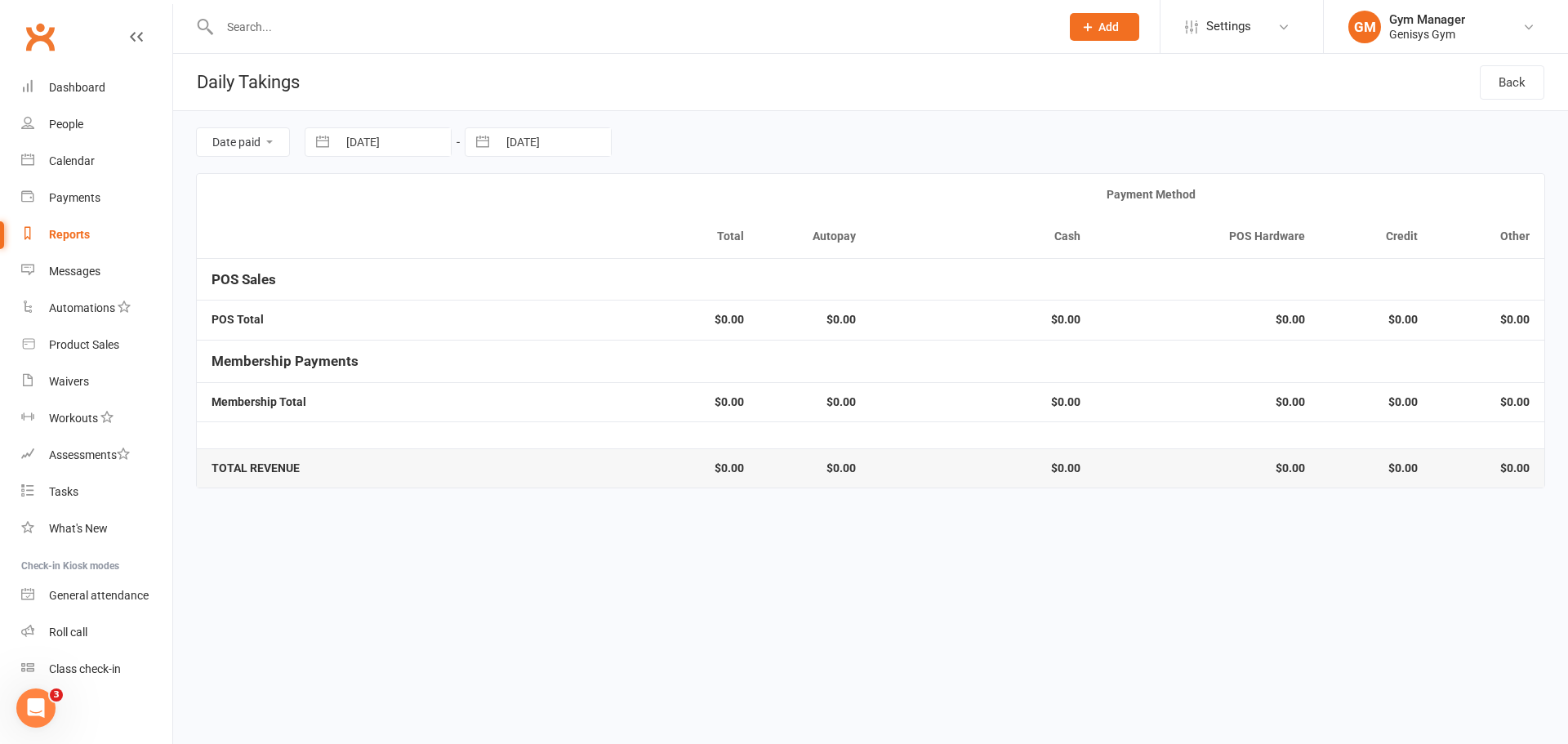
select select "8"
select select "2025"
click at [535, 340] on td "11" at bounding box center [531, 331] width 32 height 31
type input "[DATE]"
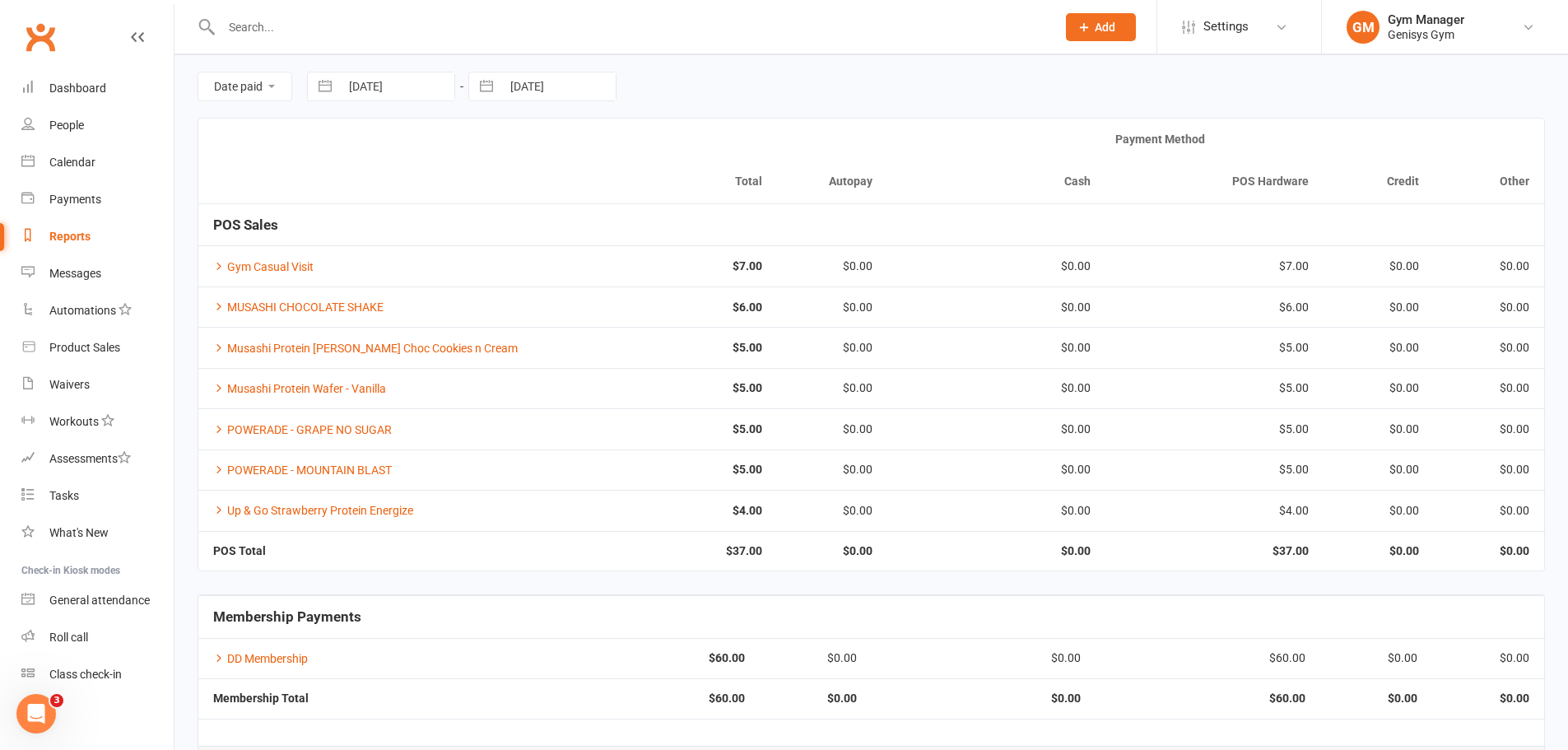
scroll to position [117, 0]
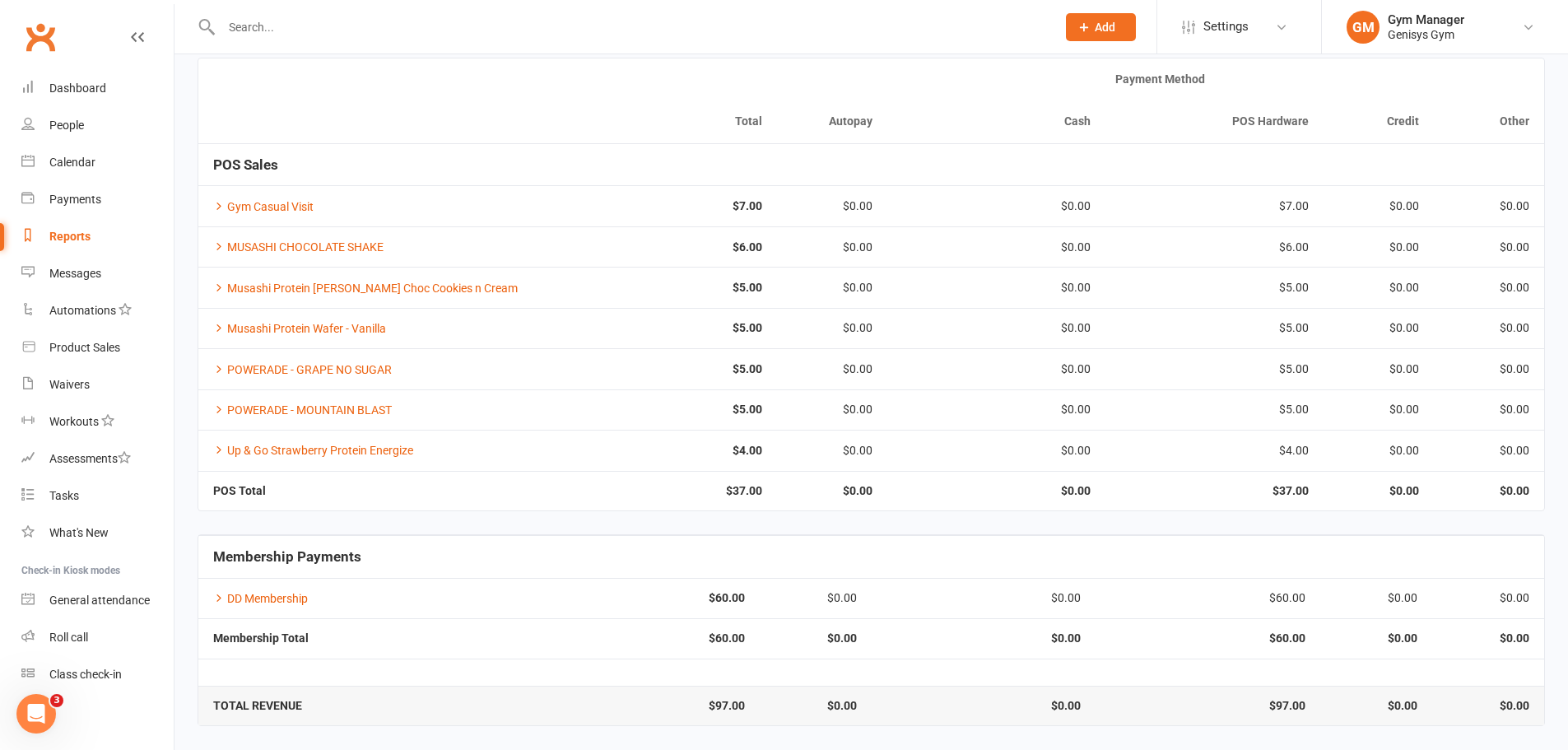
click at [76, 236] on div "Reports" at bounding box center [70, 236] width 41 height 13
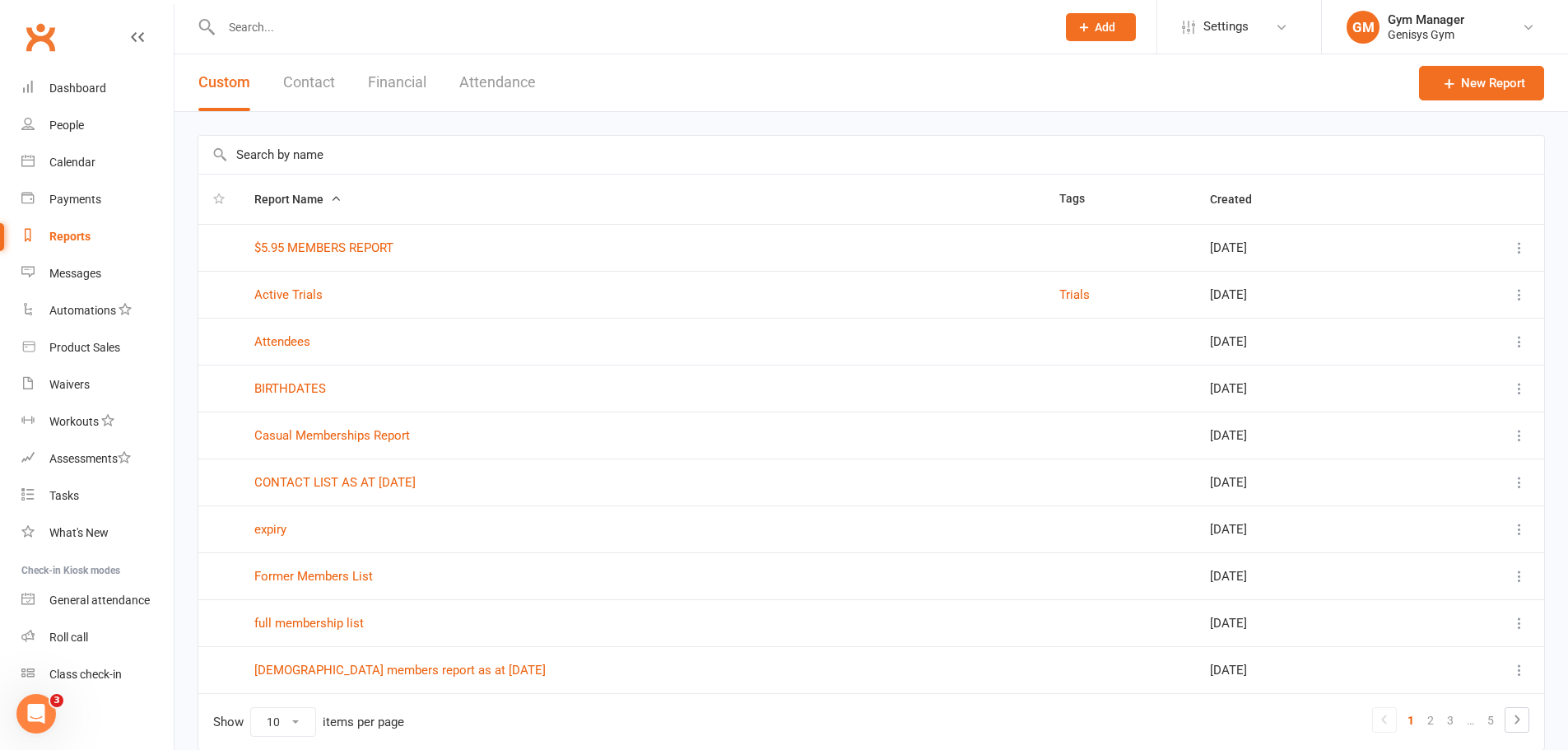
click at [397, 89] on button "Financial" at bounding box center [397, 83] width 58 height 57
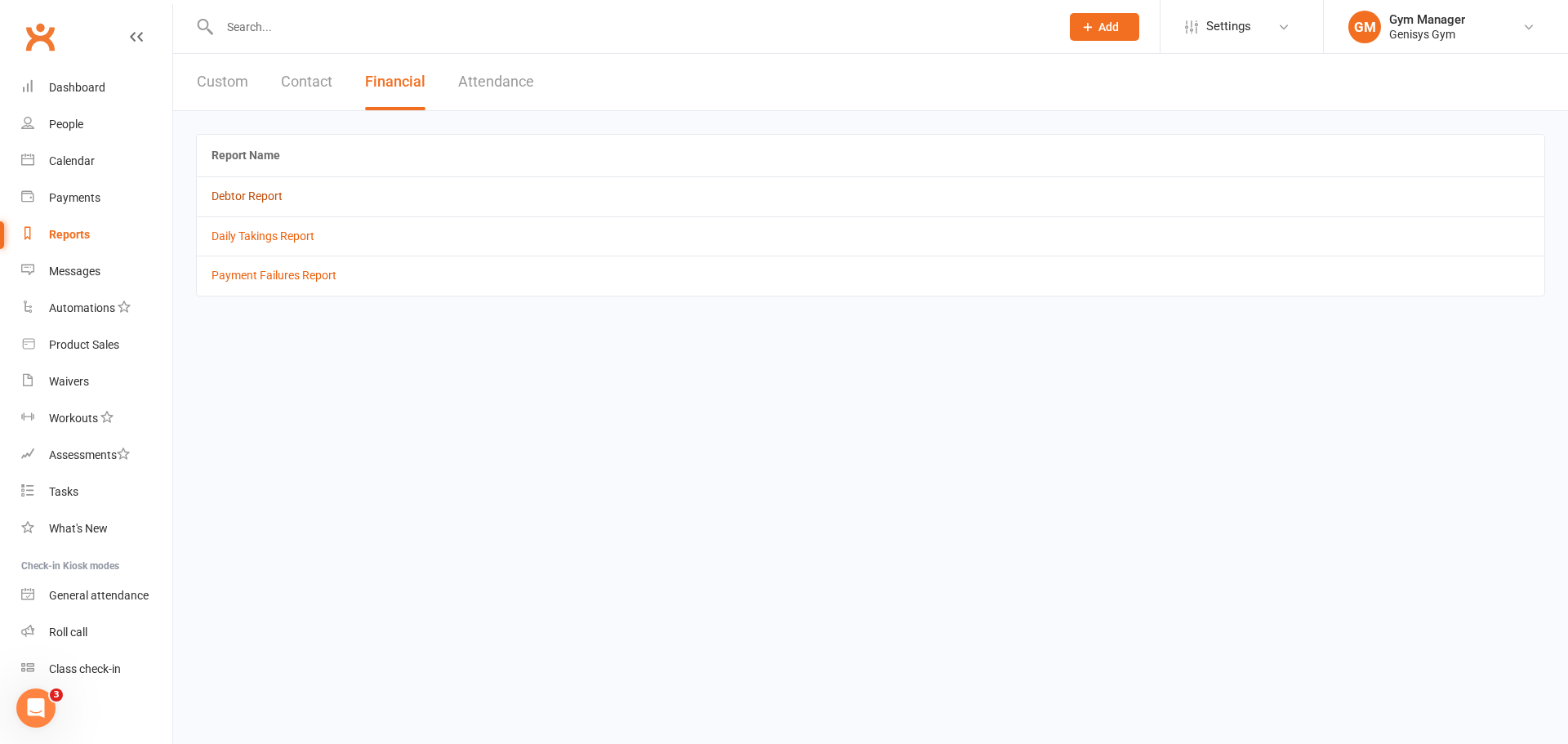
click at [271, 195] on link "Debtor Report" at bounding box center [247, 195] width 71 height 13
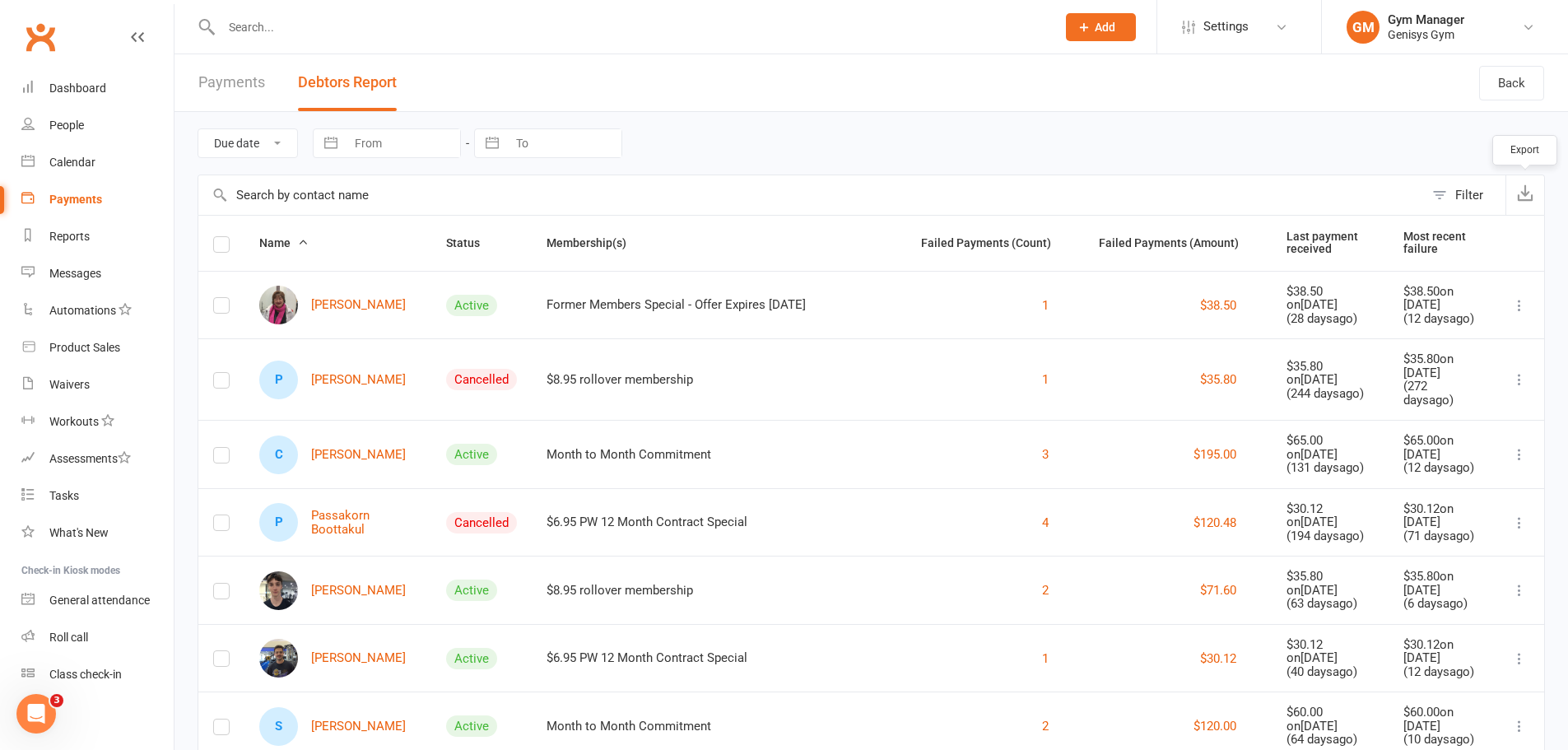
click at [1532, 193] on icon "button" at bounding box center [1524, 192] width 16 height 16
